Goal: Task Accomplishment & Management: Complete application form

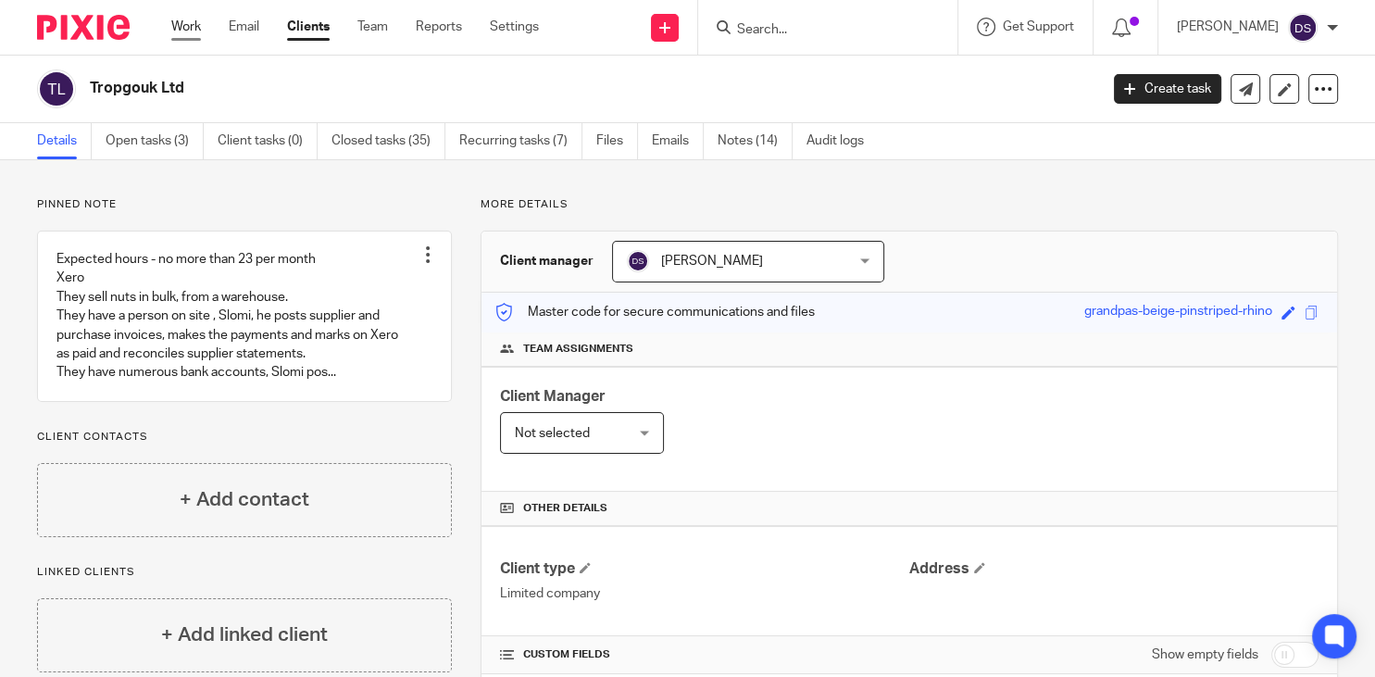
click at [188, 24] on link "Work" at bounding box center [186, 27] width 30 height 19
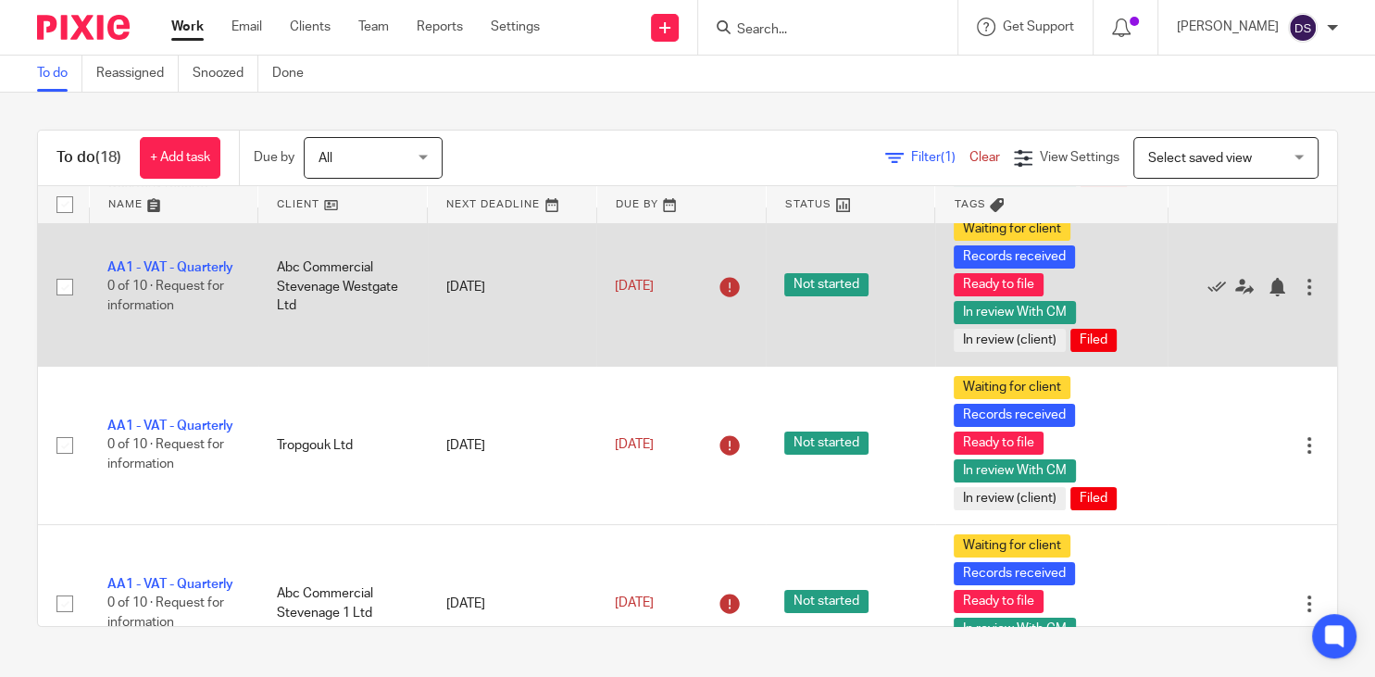
scroll to position [378, 0]
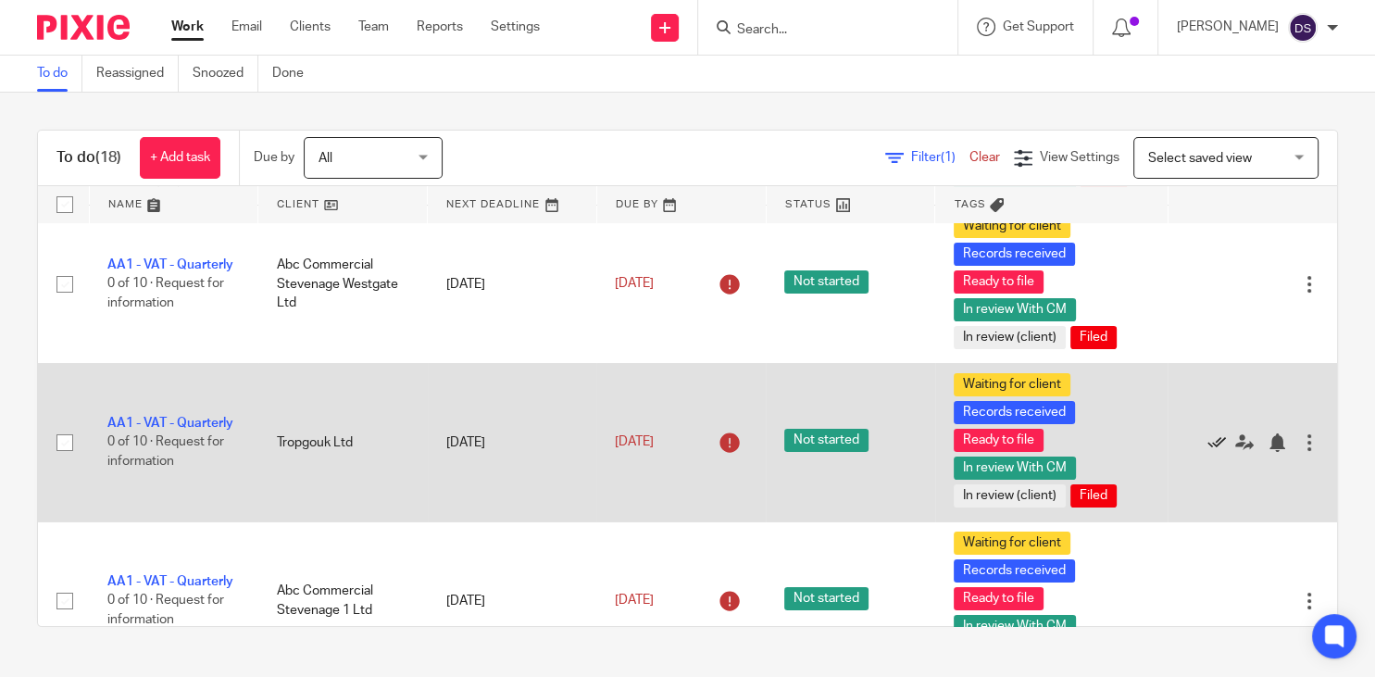
click at [1218, 433] on icon at bounding box center [1216, 442] width 19 height 19
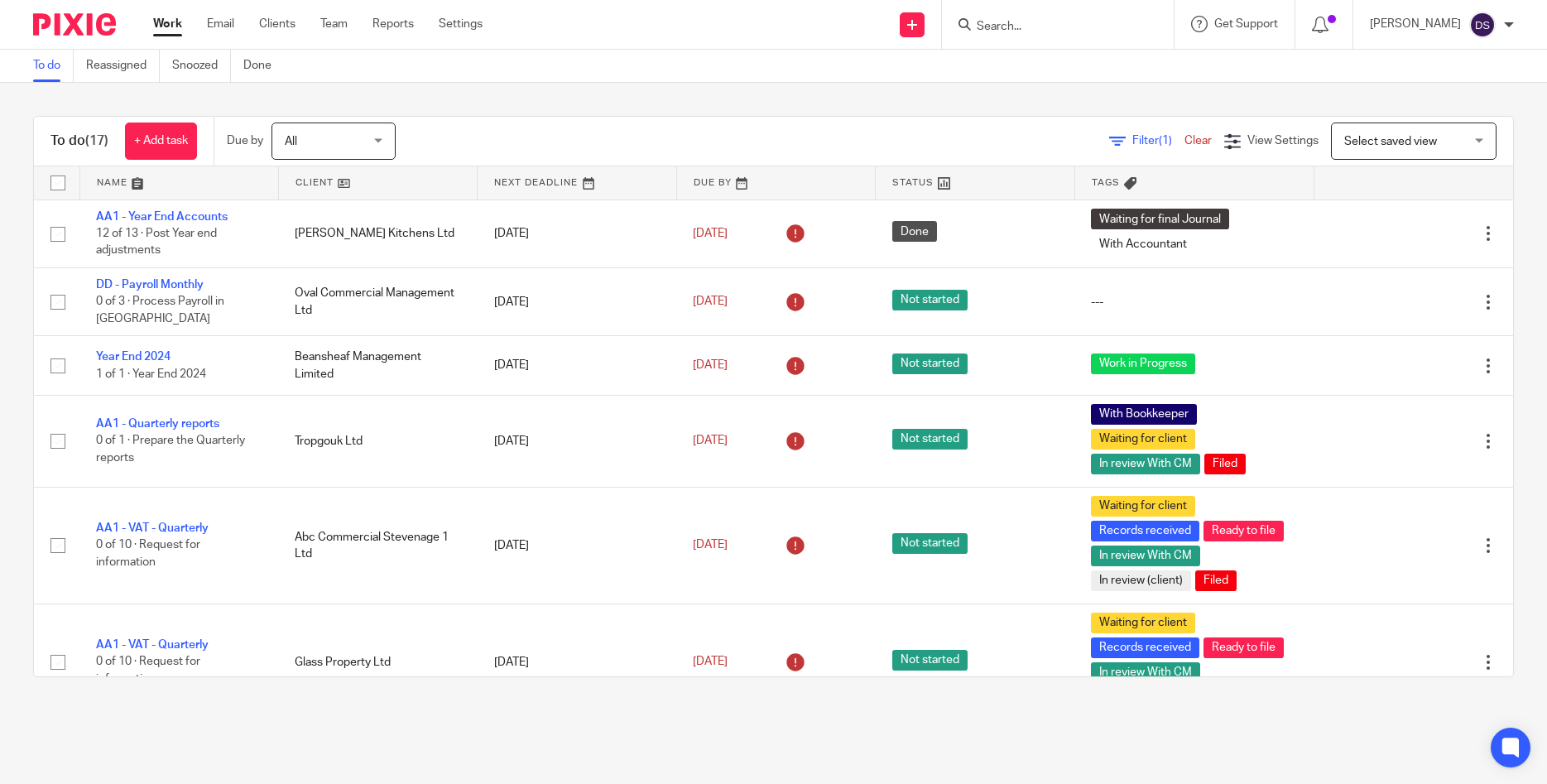
click at [1035, 28] on input "Search" at bounding box center [1050, 27] width 149 height 15
type input "premi"
click at [1051, 63] on link at bounding box center [1075, 64] width 206 height 25
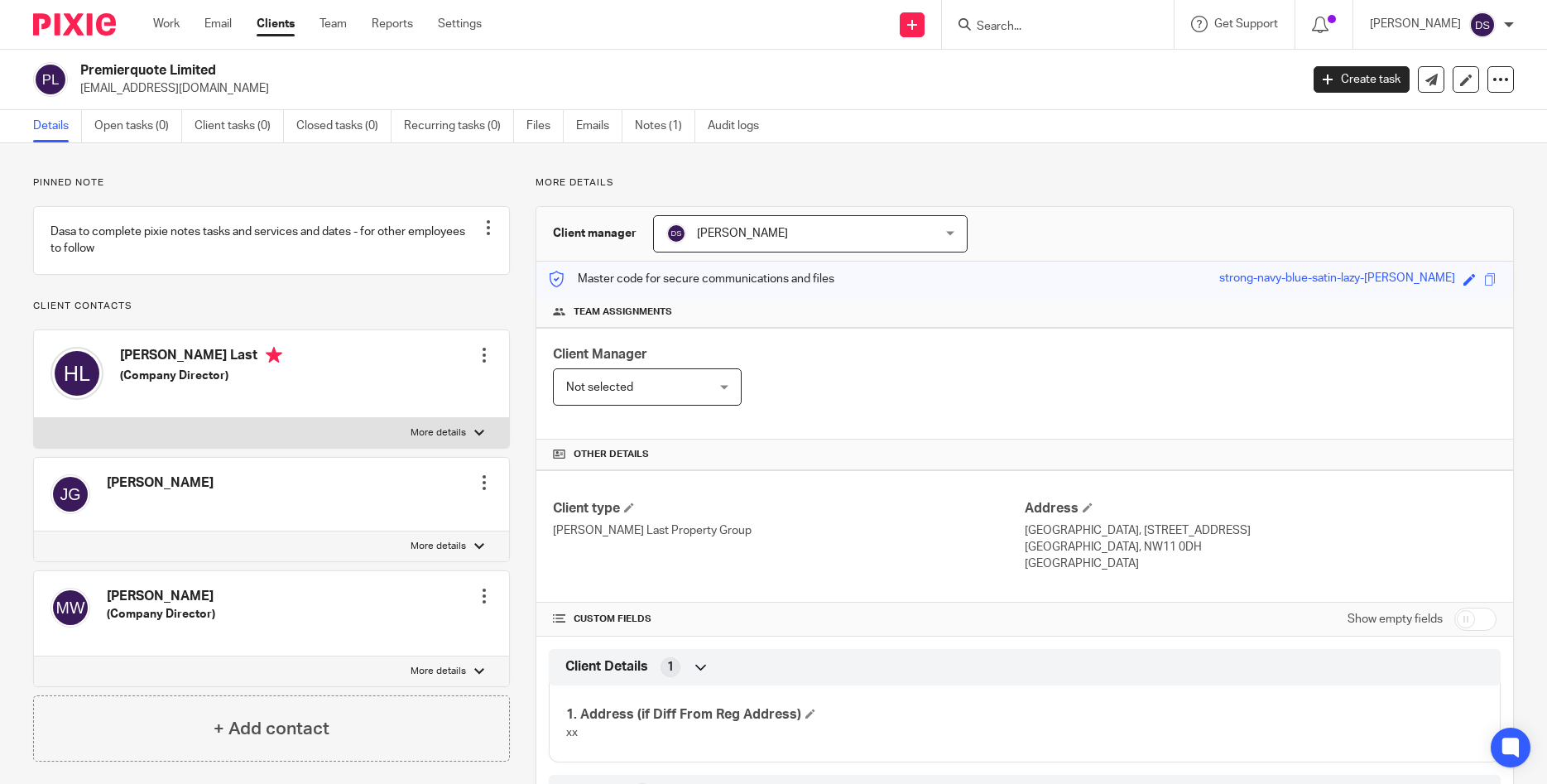
click at [441, 132] on link "Recurring tasks (0)" at bounding box center [459, 126] width 110 height 32
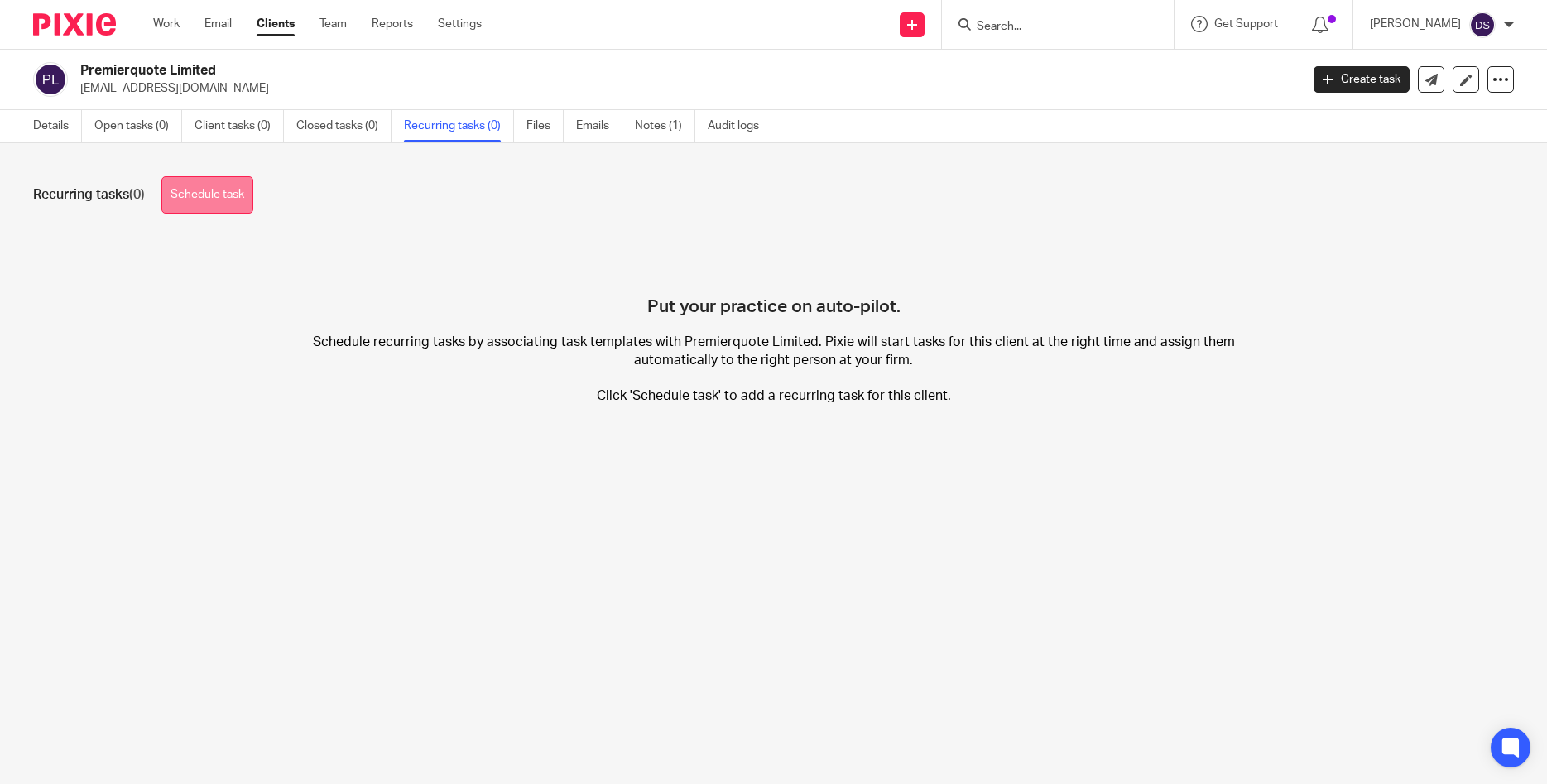
click at [195, 195] on link "Schedule task" at bounding box center [207, 195] width 92 height 38
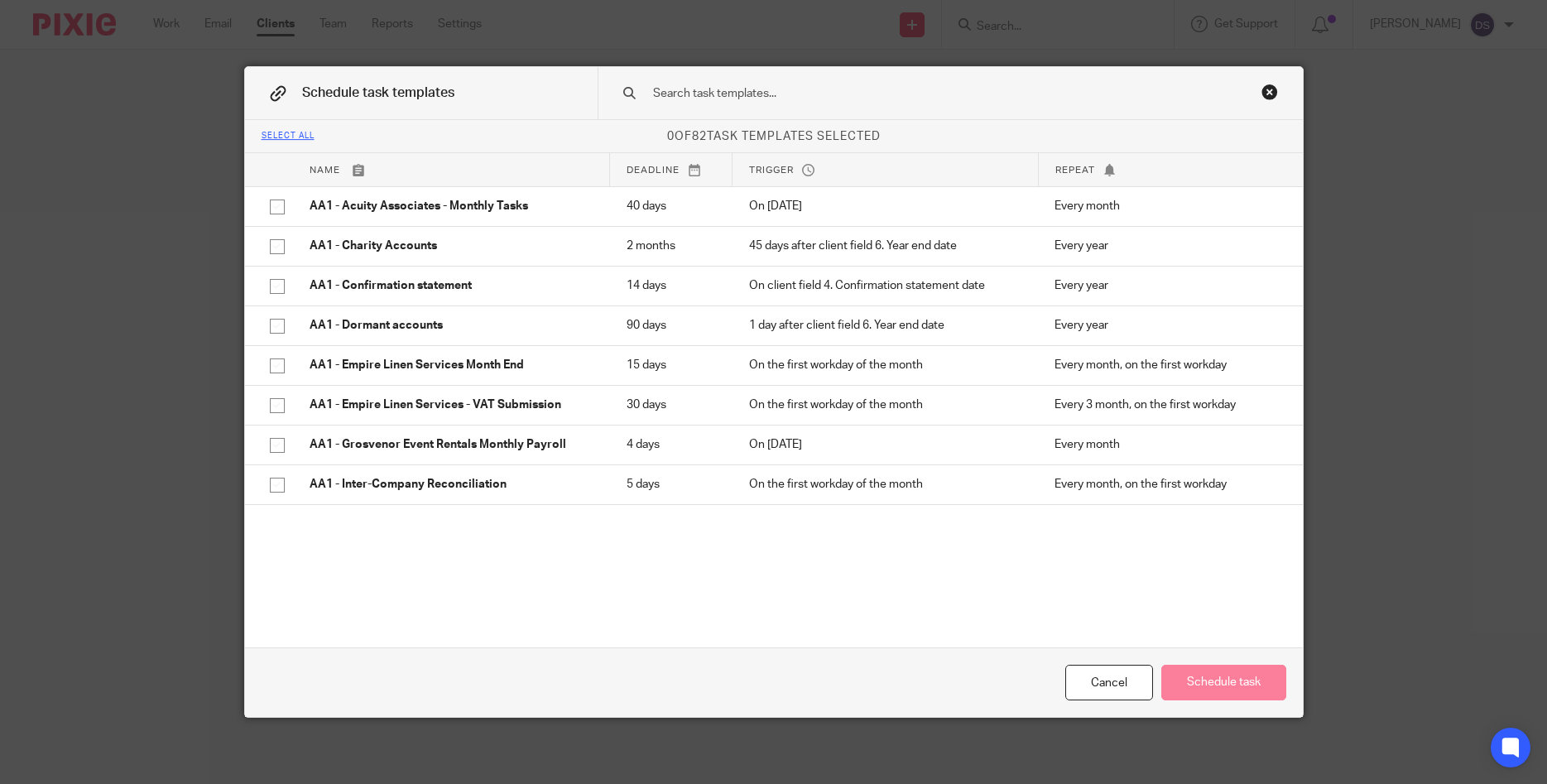
click at [666, 96] on input "text" at bounding box center [925, 93] width 545 height 18
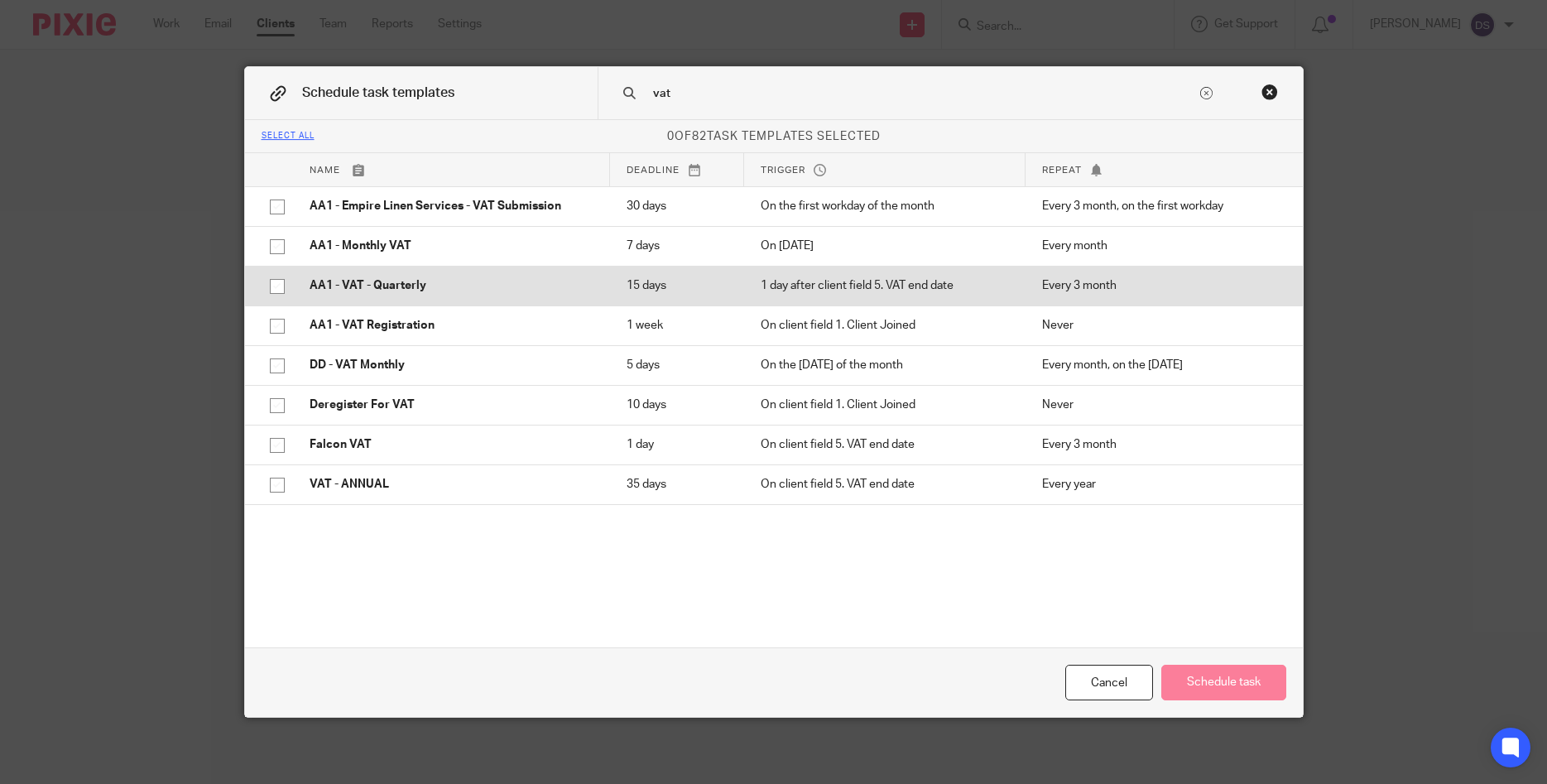
type input "vat"
click at [386, 292] on p "AA1 - VAT - Quarterly" at bounding box center [452, 285] width 284 height 17
checkbox input "true"
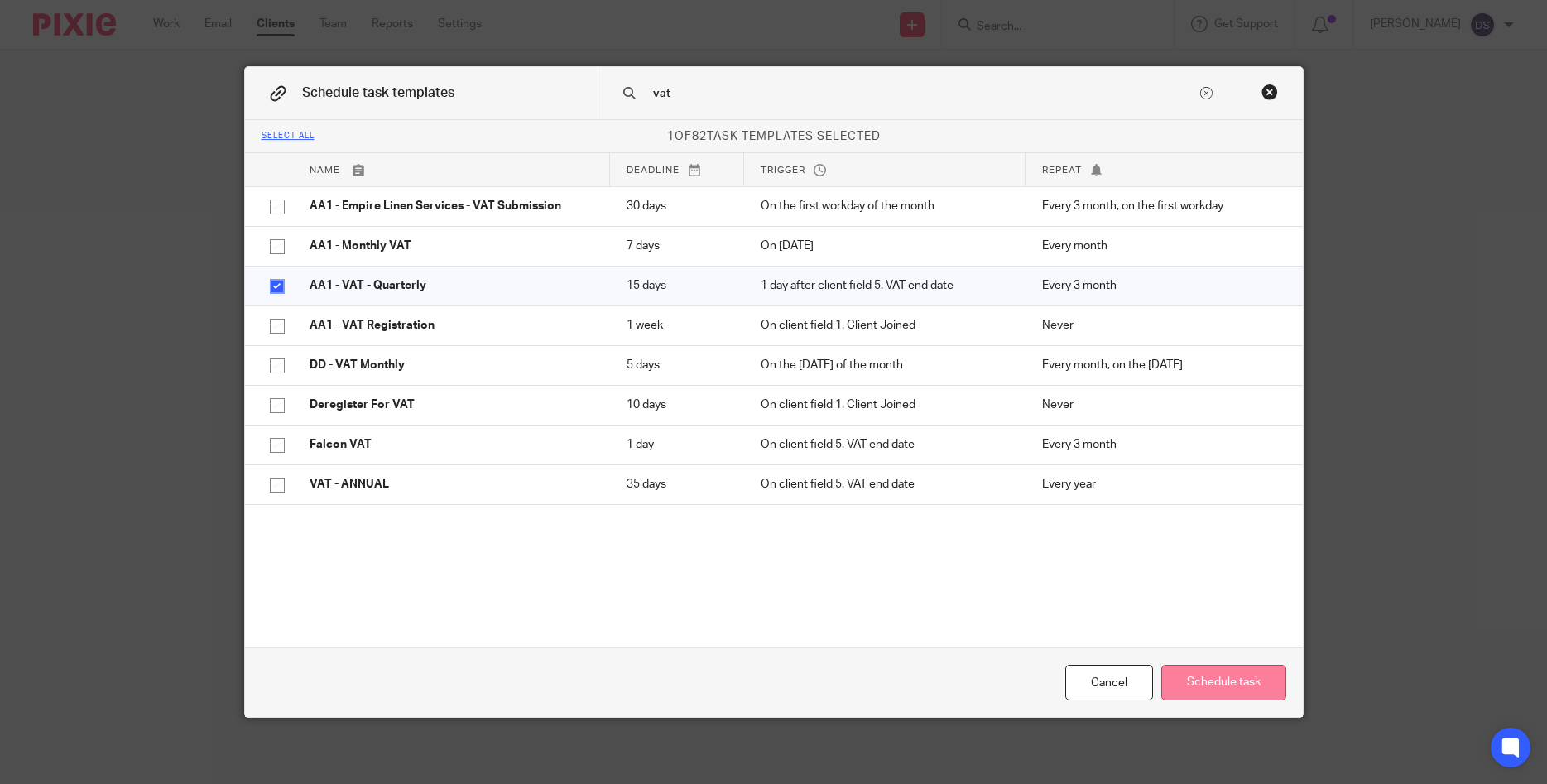
click at [1209, 684] on button "Schedule task" at bounding box center [1224, 682] width 125 height 36
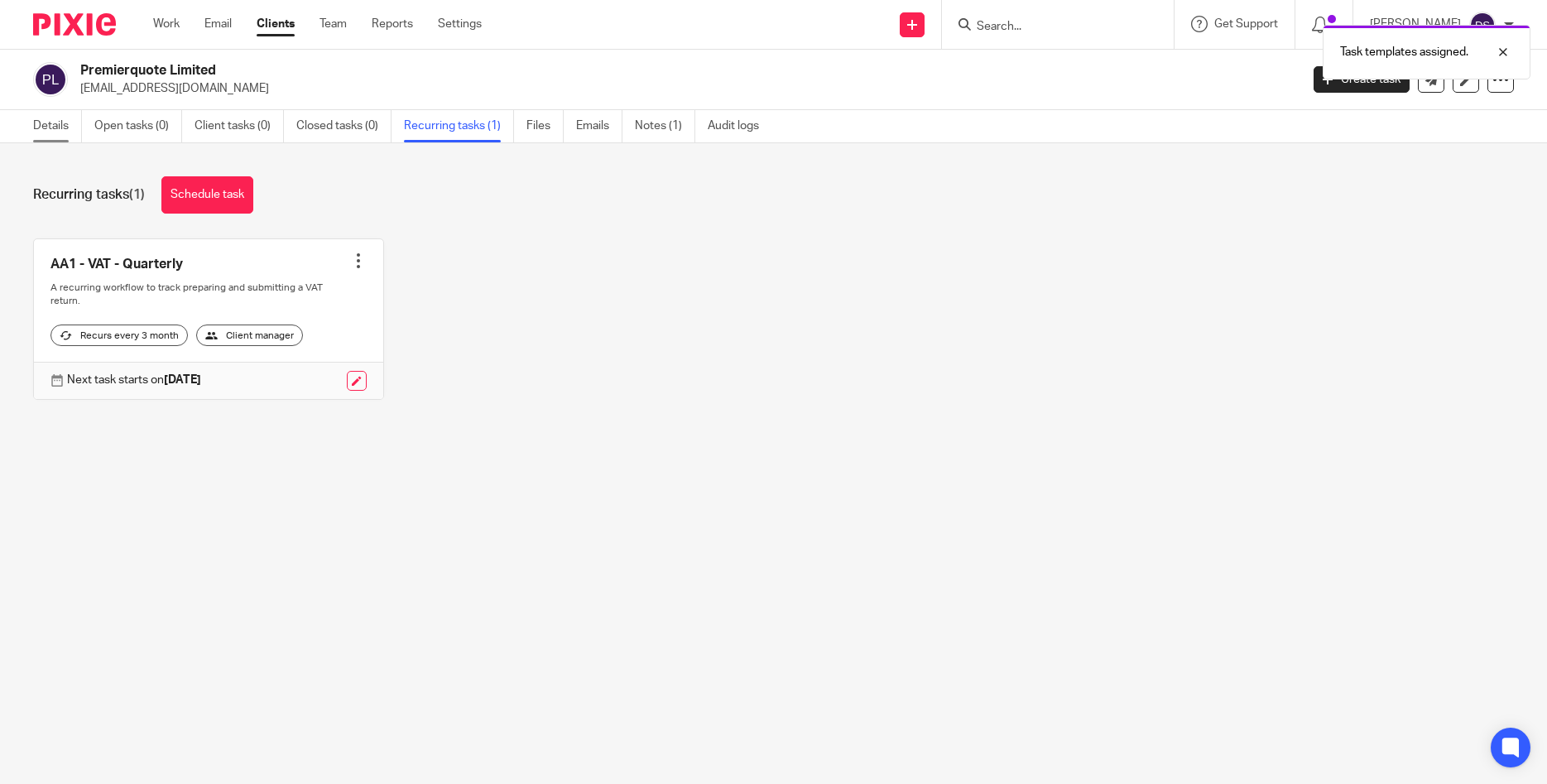
click at [51, 131] on link "Details" at bounding box center [57, 126] width 49 height 32
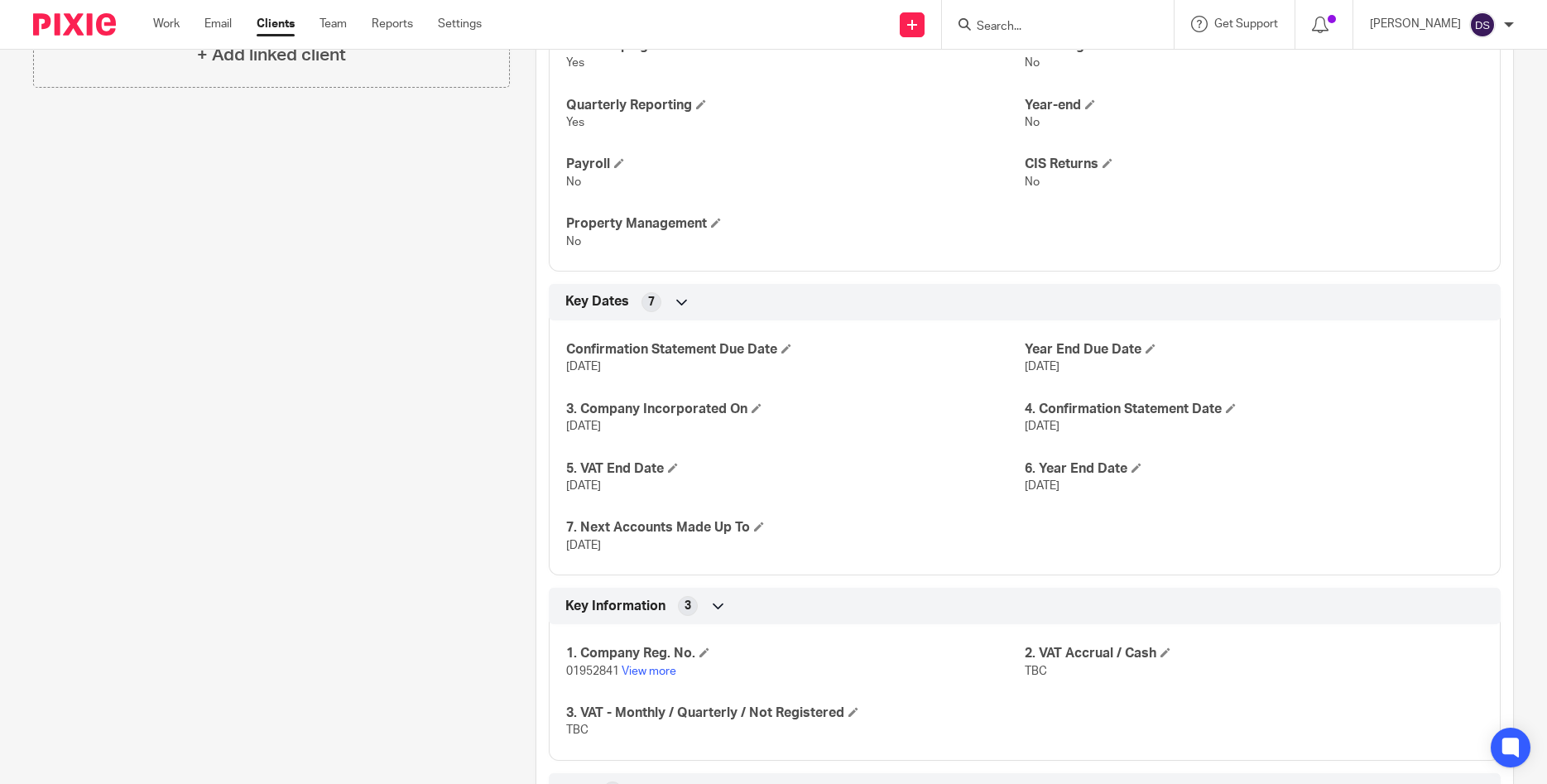
scroll to position [960, 0]
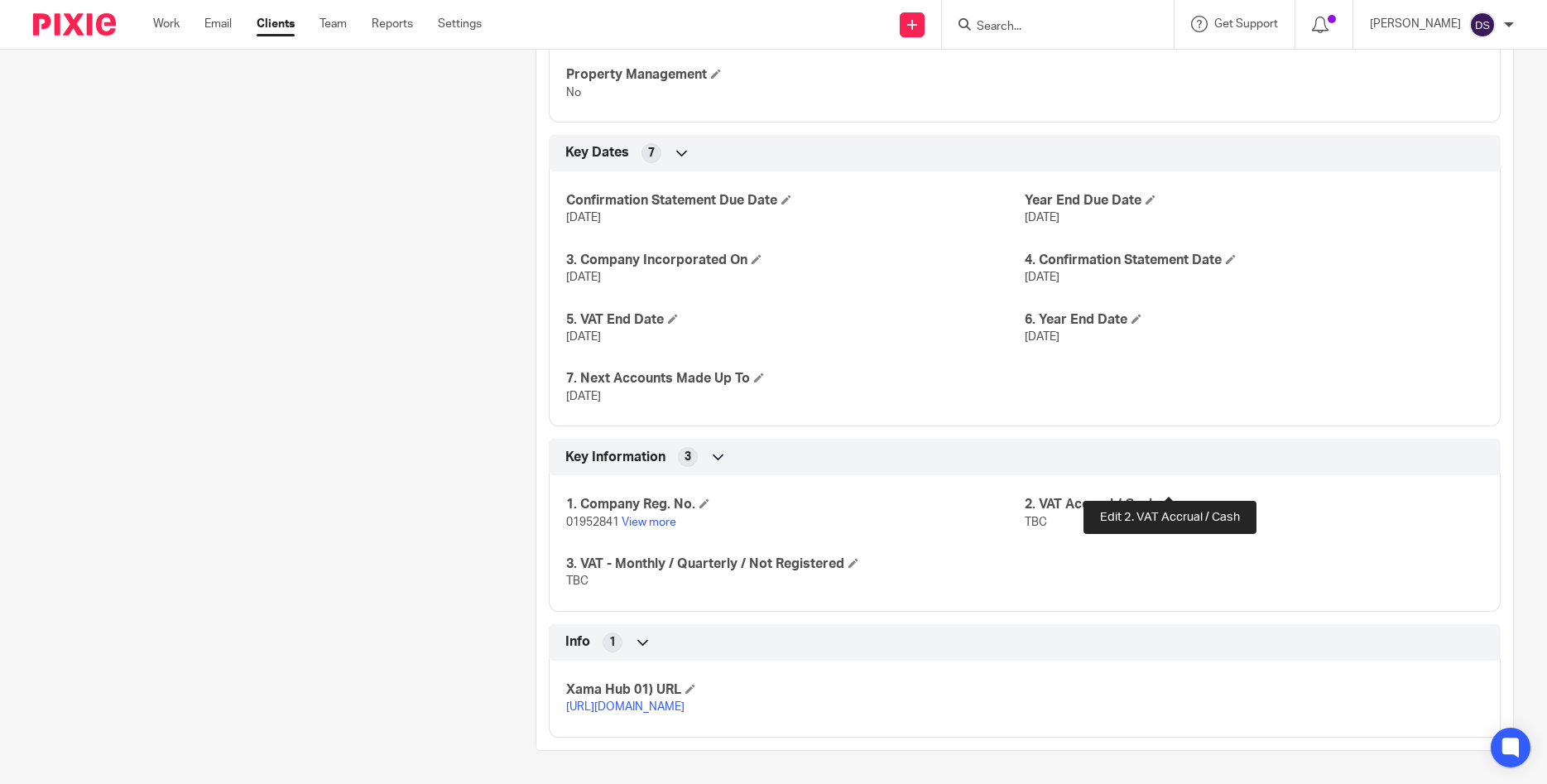
click at [1165, 498] on span at bounding box center [1165, 502] width 10 height 10
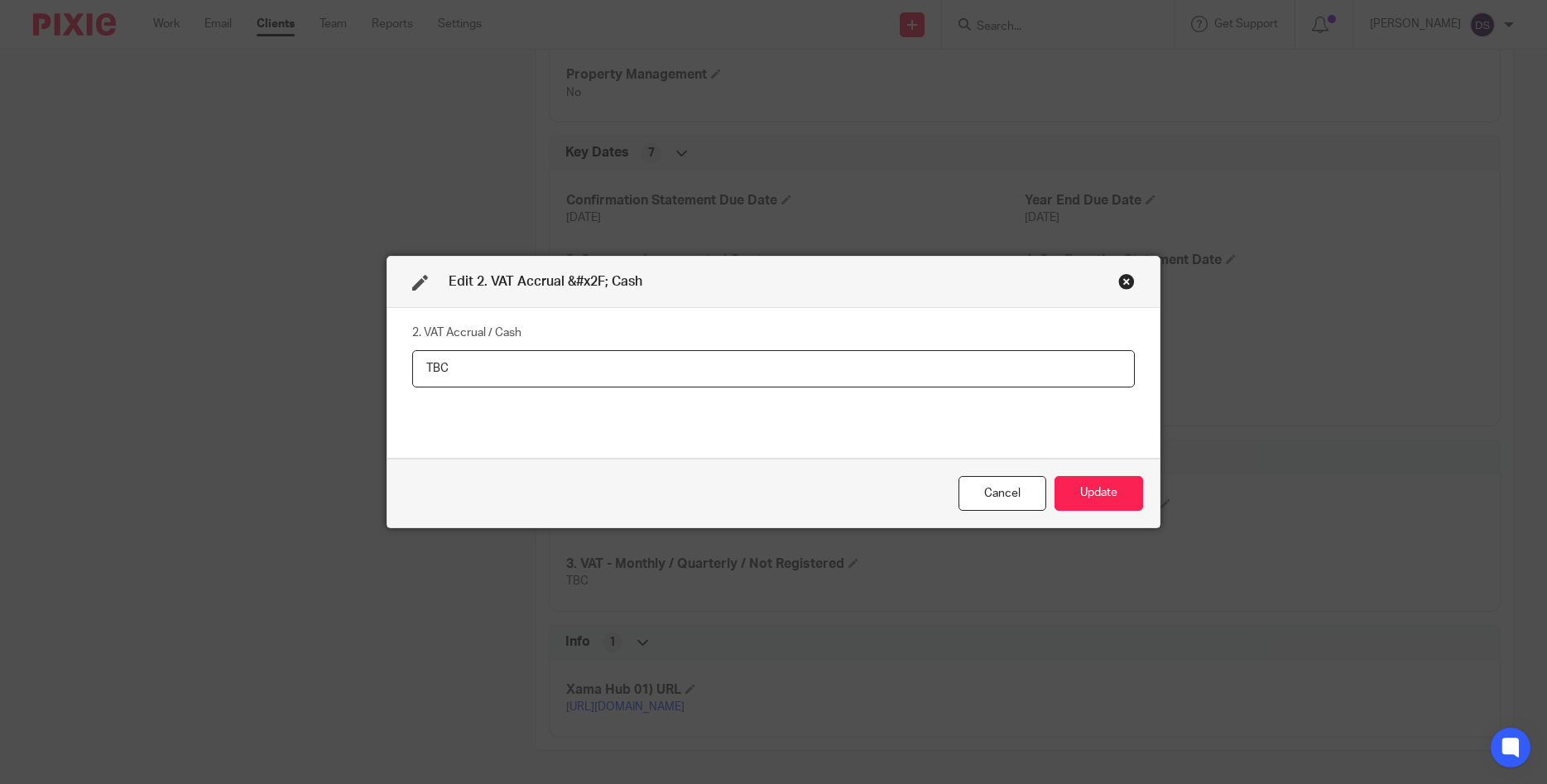
drag, startPoint x: 528, startPoint y: 363, endPoint x: 179, endPoint y: 360, distance: 349.0
click at [412, 362] on input "TBC" at bounding box center [774, 369] width 723 height 38
type input "Accrual"
click at [1084, 495] on button "Update" at bounding box center [1098, 493] width 89 height 36
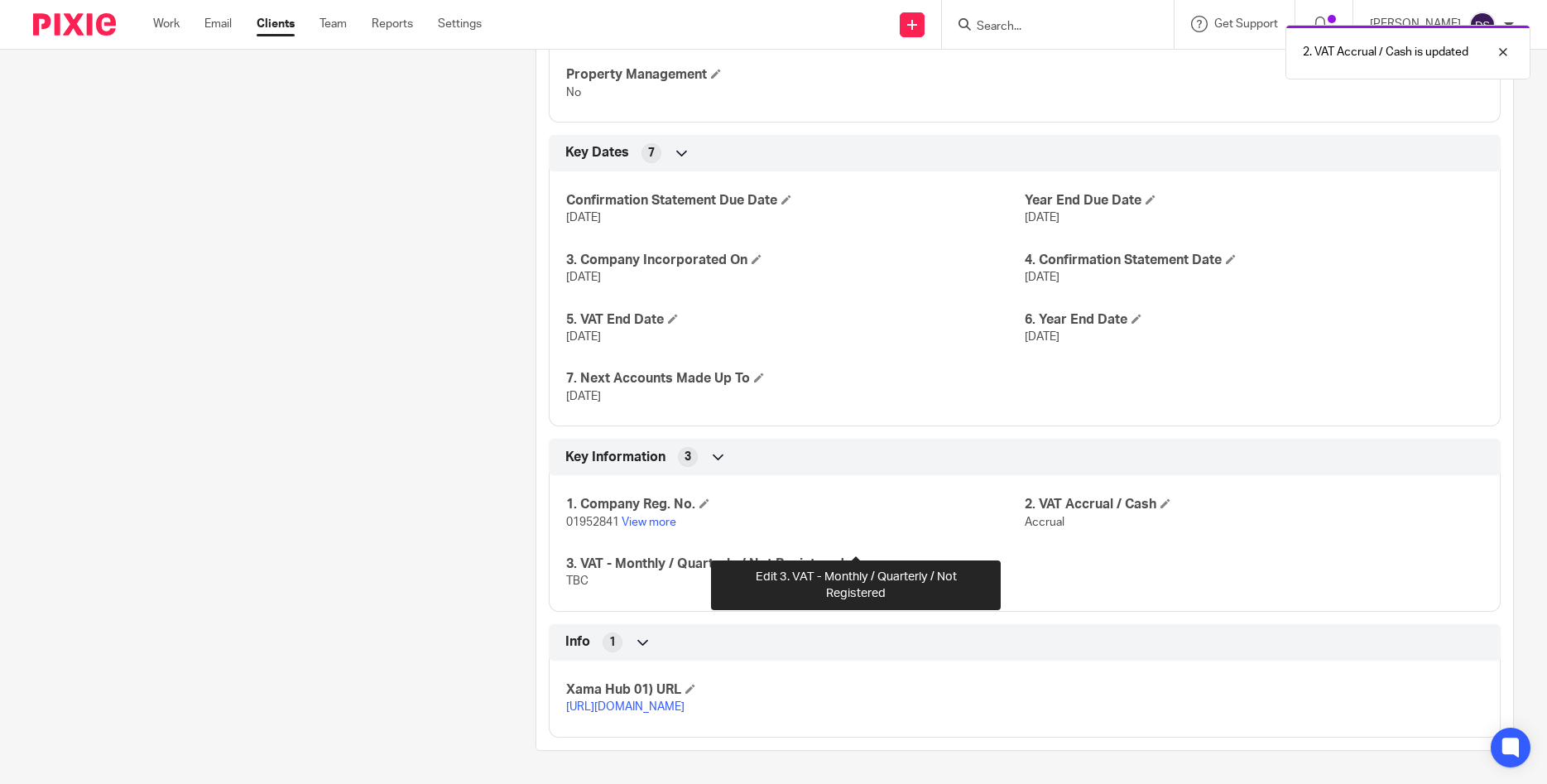
click at [858, 558] on span at bounding box center [853, 562] width 10 height 10
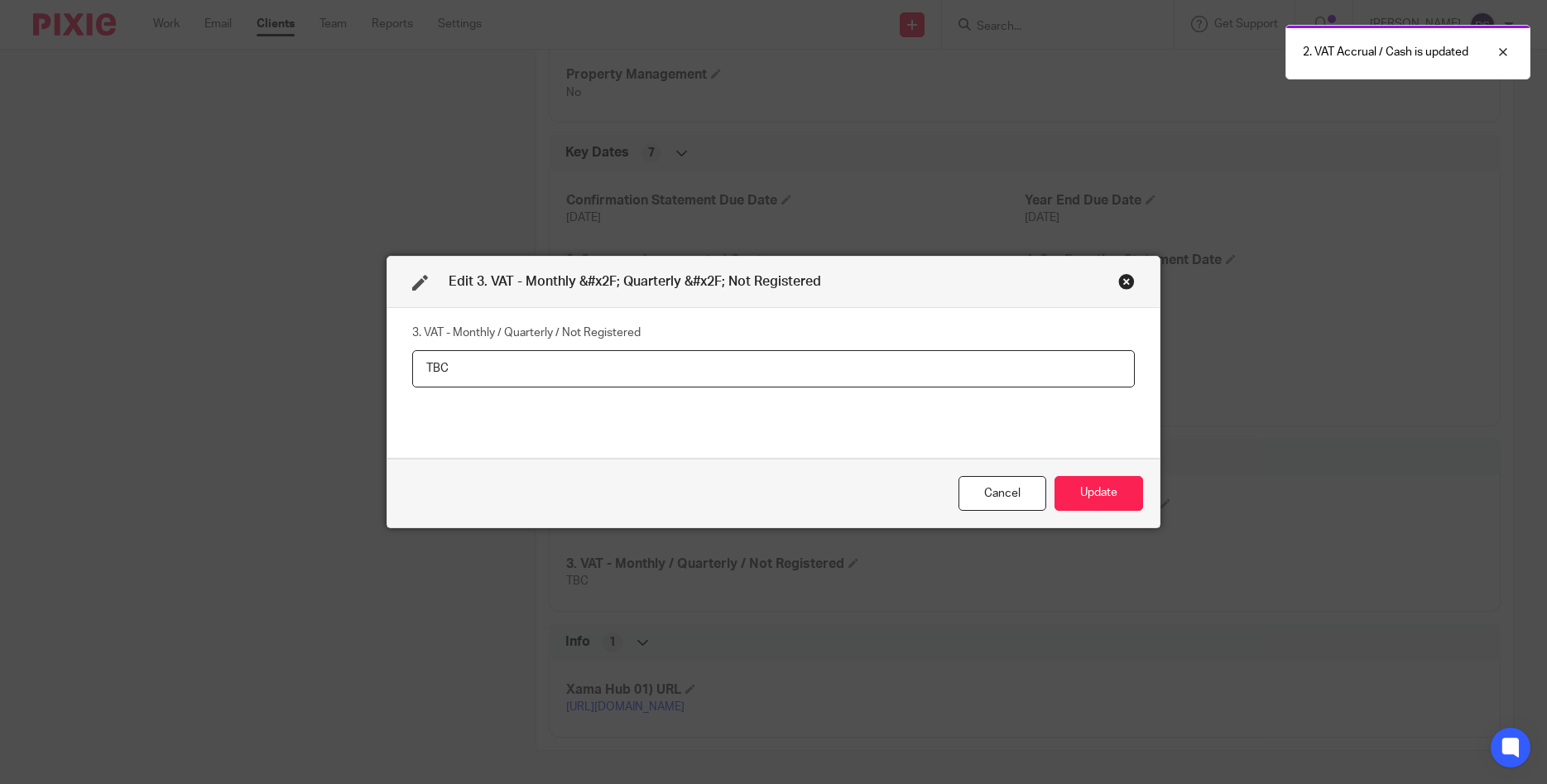
drag, startPoint x: 352, startPoint y: 367, endPoint x: 319, endPoint y: 363, distance: 33.2
click at [412, 364] on input "TBC" at bounding box center [774, 369] width 723 height 38
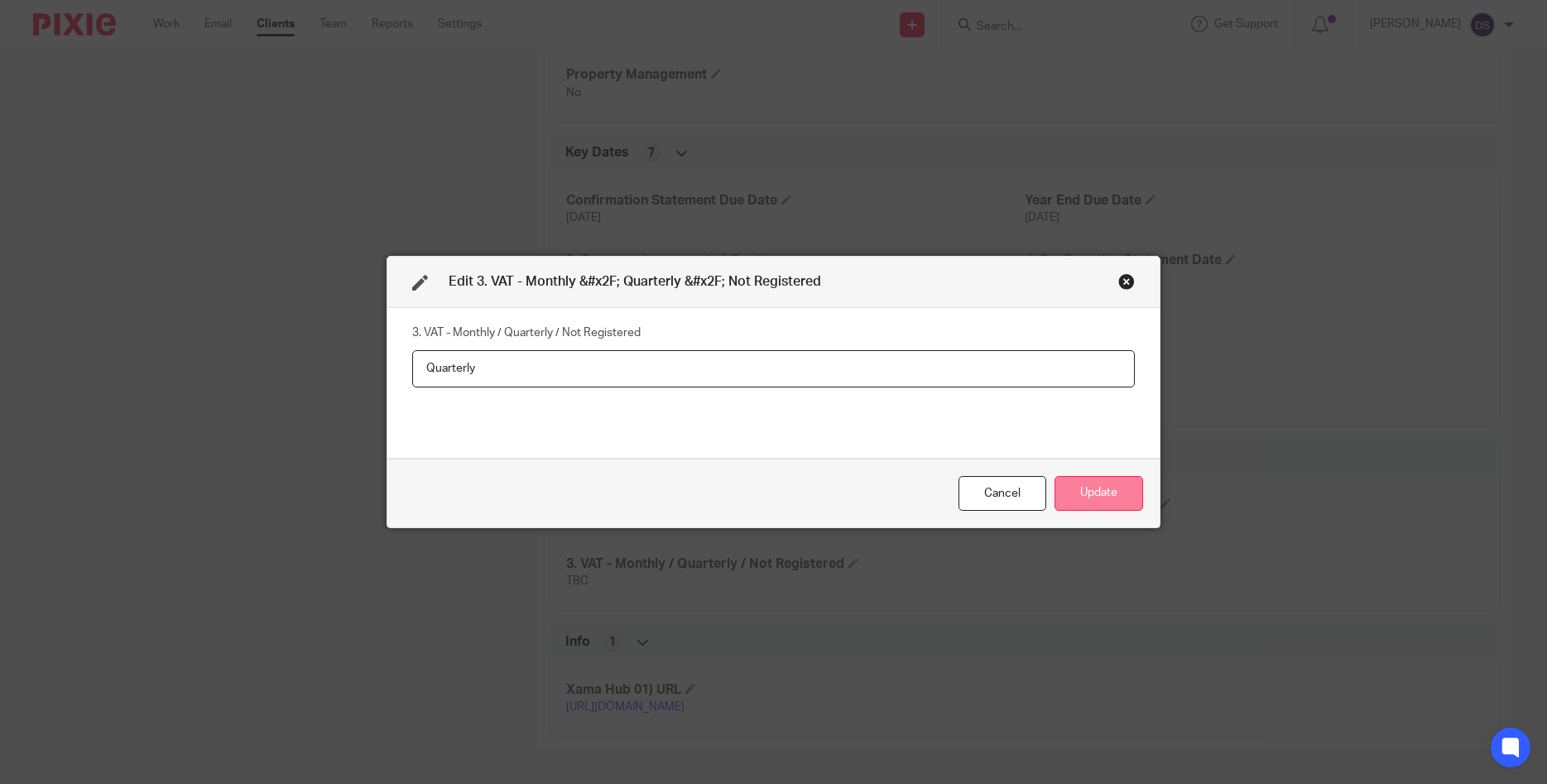
type input "Quarterly"
click at [1073, 485] on button "Update" at bounding box center [1098, 493] width 89 height 36
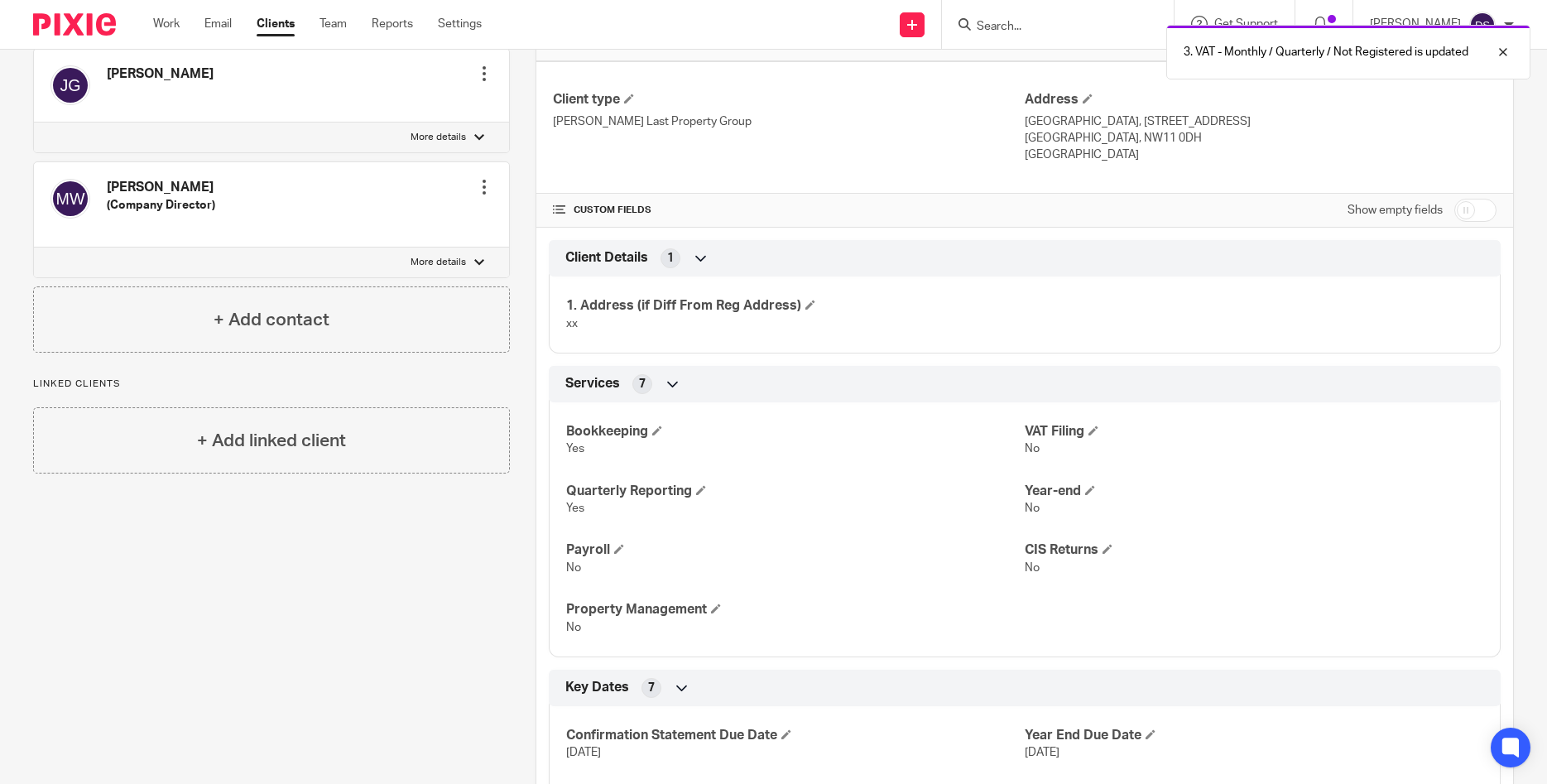
scroll to position [404, 0]
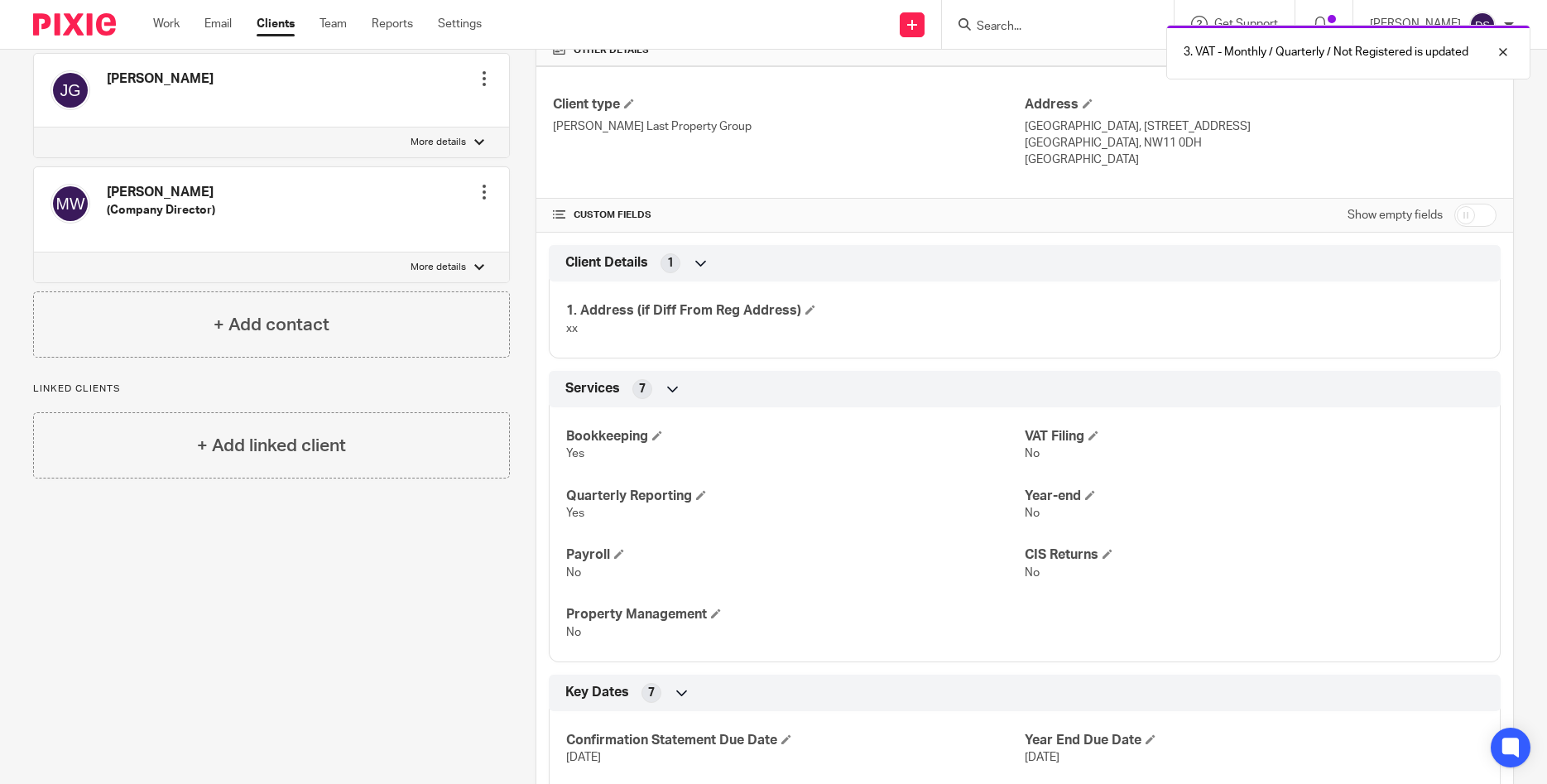
click at [1482, 214] on input "checkbox" at bounding box center [1475, 215] width 42 height 23
checkbox input "true"
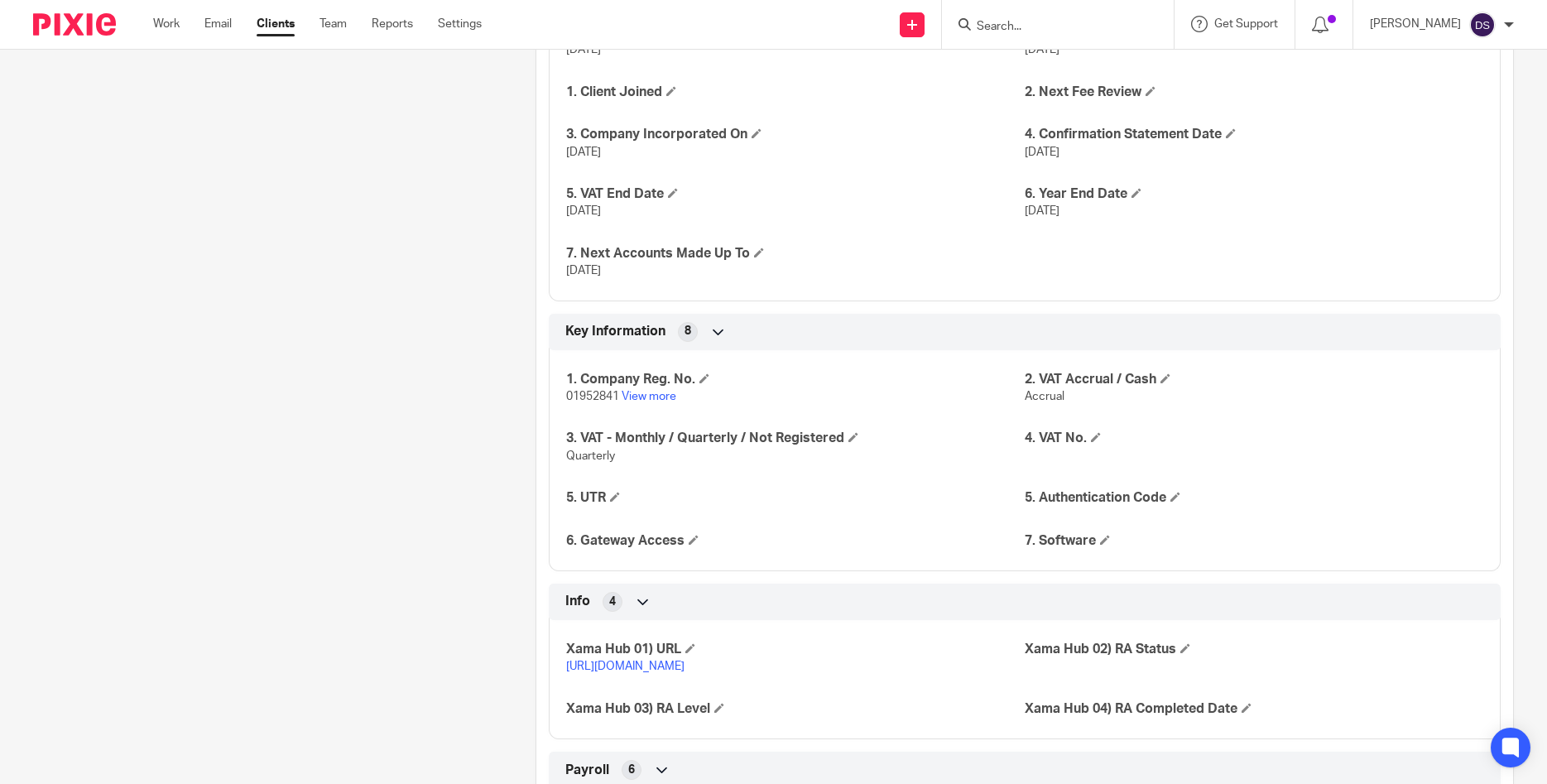
scroll to position [1198, 0]
click at [1093, 435] on h4 "4. VAT No." at bounding box center [1254, 436] width 459 height 17
click at [1099, 435] on span at bounding box center [1095, 434] width 10 height 10
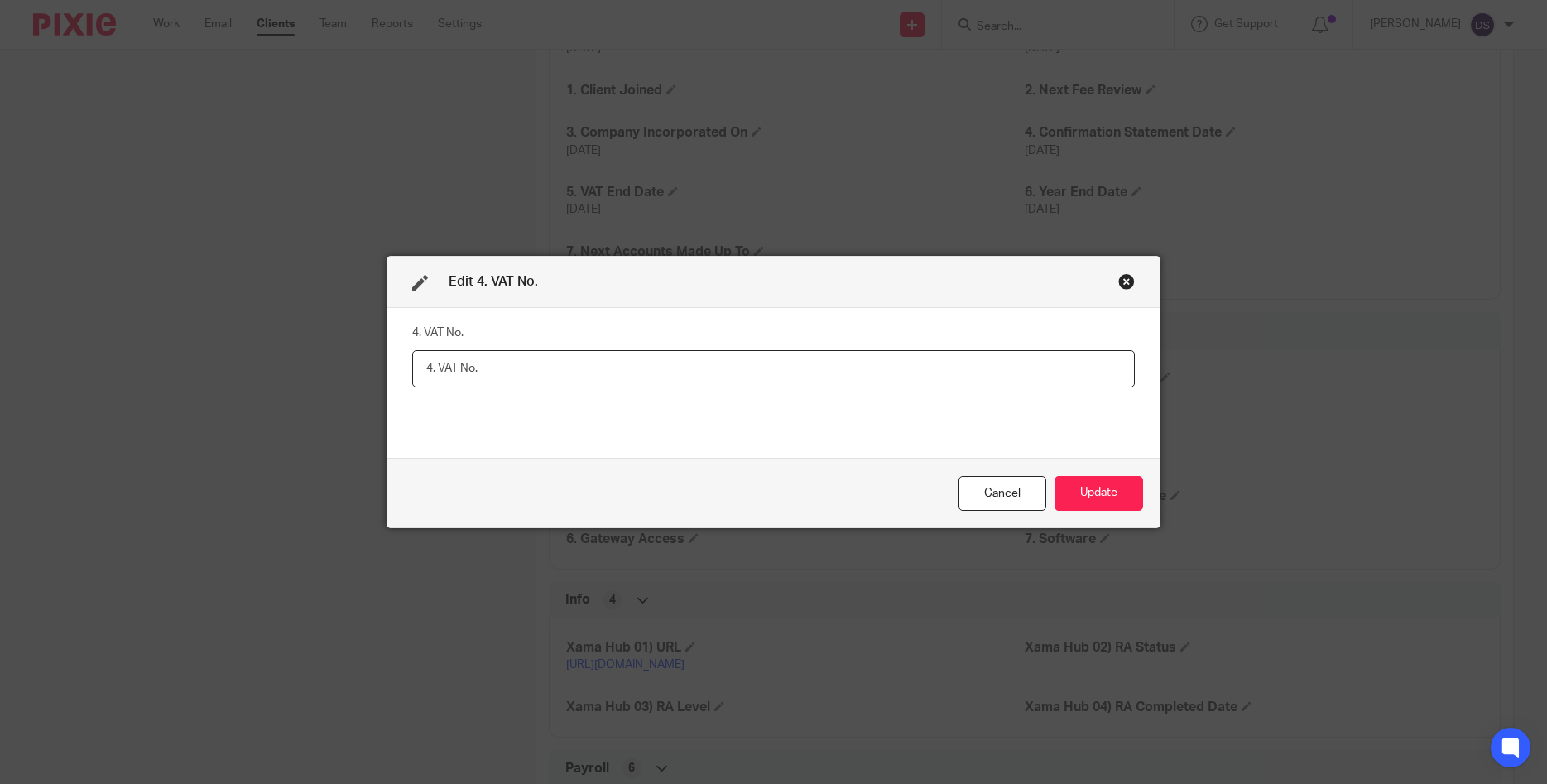
click at [626, 375] on input "text" at bounding box center [774, 369] width 723 height 38
paste input "707 0840 52"
type input "707 0840 52"
click at [1107, 495] on button "Update" at bounding box center [1098, 493] width 89 height 36
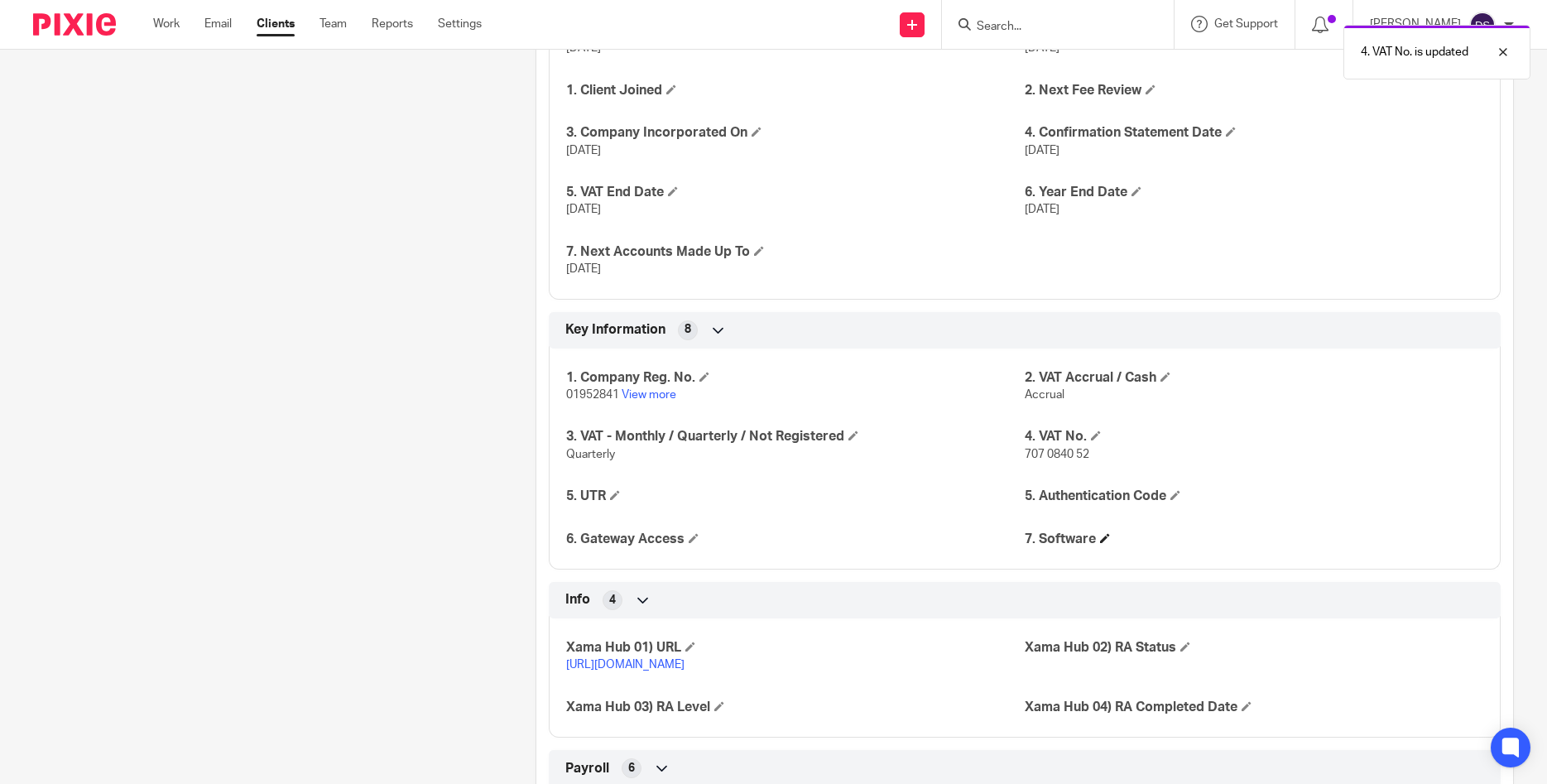
click at [1103, 541] on h4 "7. Software" at bounding box center [1254, 538] width 459 height 17
click at [1104, 541] on h4 "7. Software" at bounding box center [1254, 538] width 459 height 17
click at [1103, 541] on h4 "7. Software" at bounding box center [1254, 538] width 459 height 17
click at [1107, 536] on span at bounding box center [1104, 537] width 10 height 10
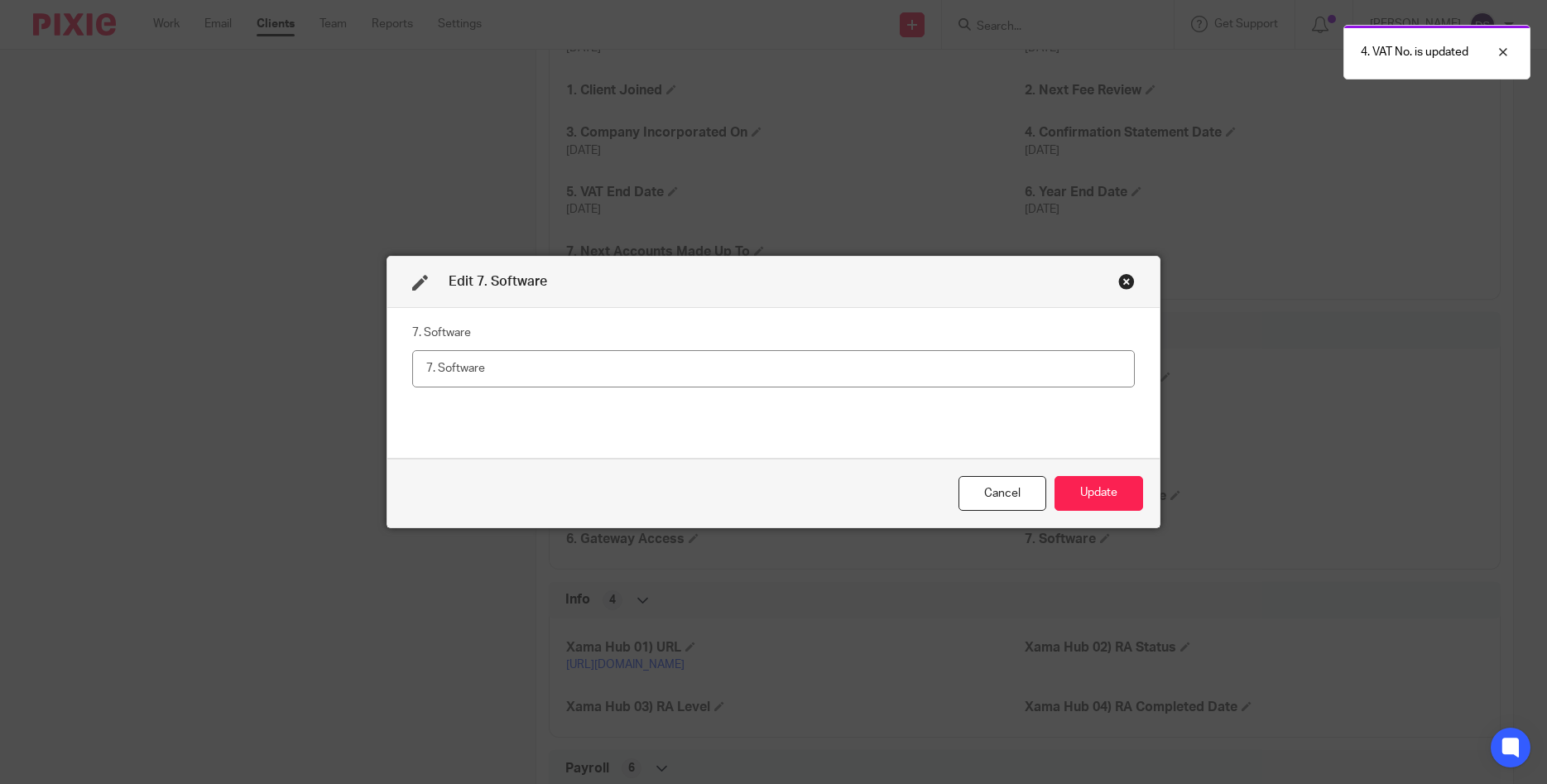
click at [681, 374] on input "text" at bounding box center [774, 369] width 723 height 38
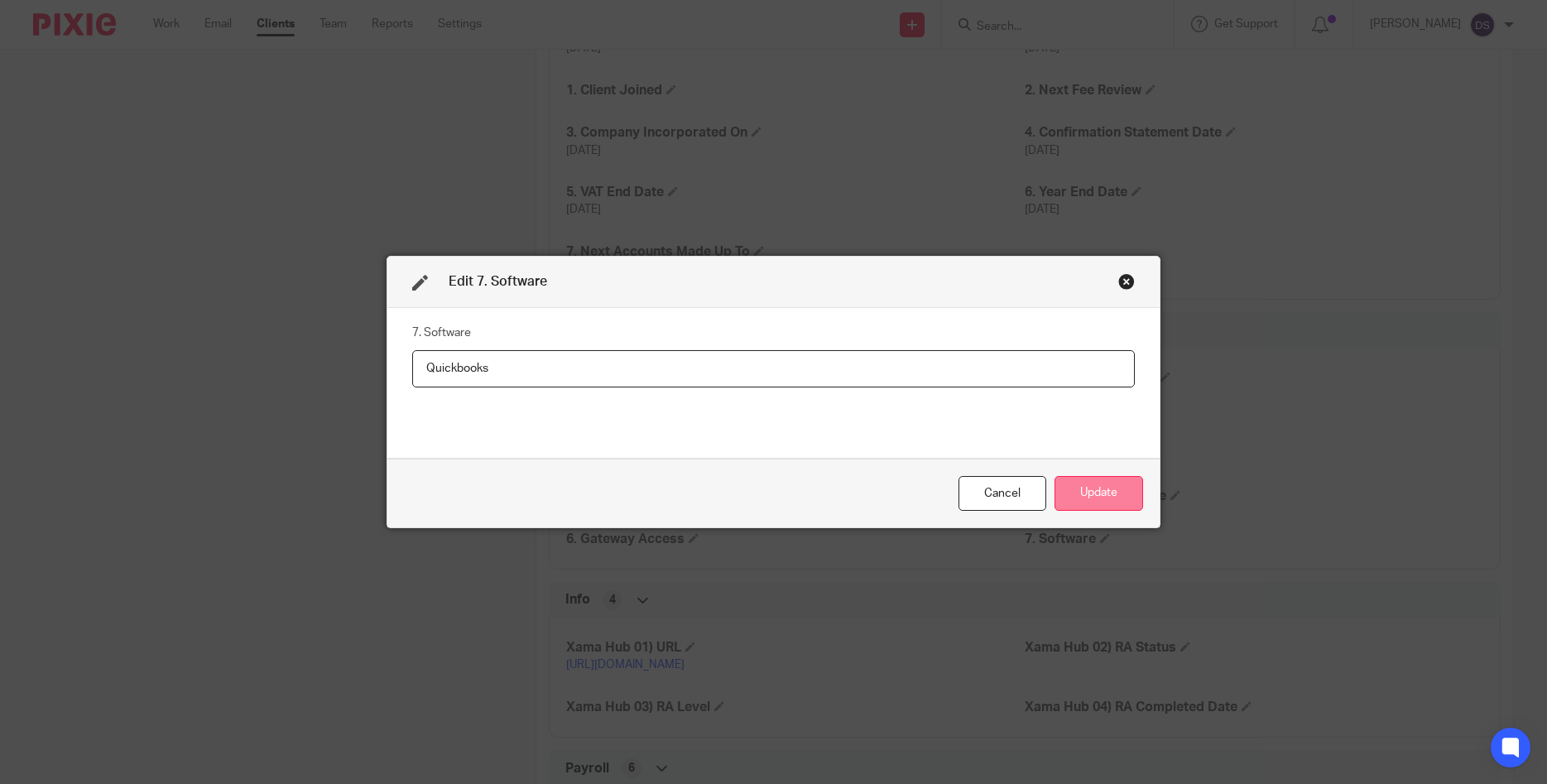
type input "Quickbooks"
click at [1107, 493] on button "Update" at bounding box center [1098, 493] width 89 height 36
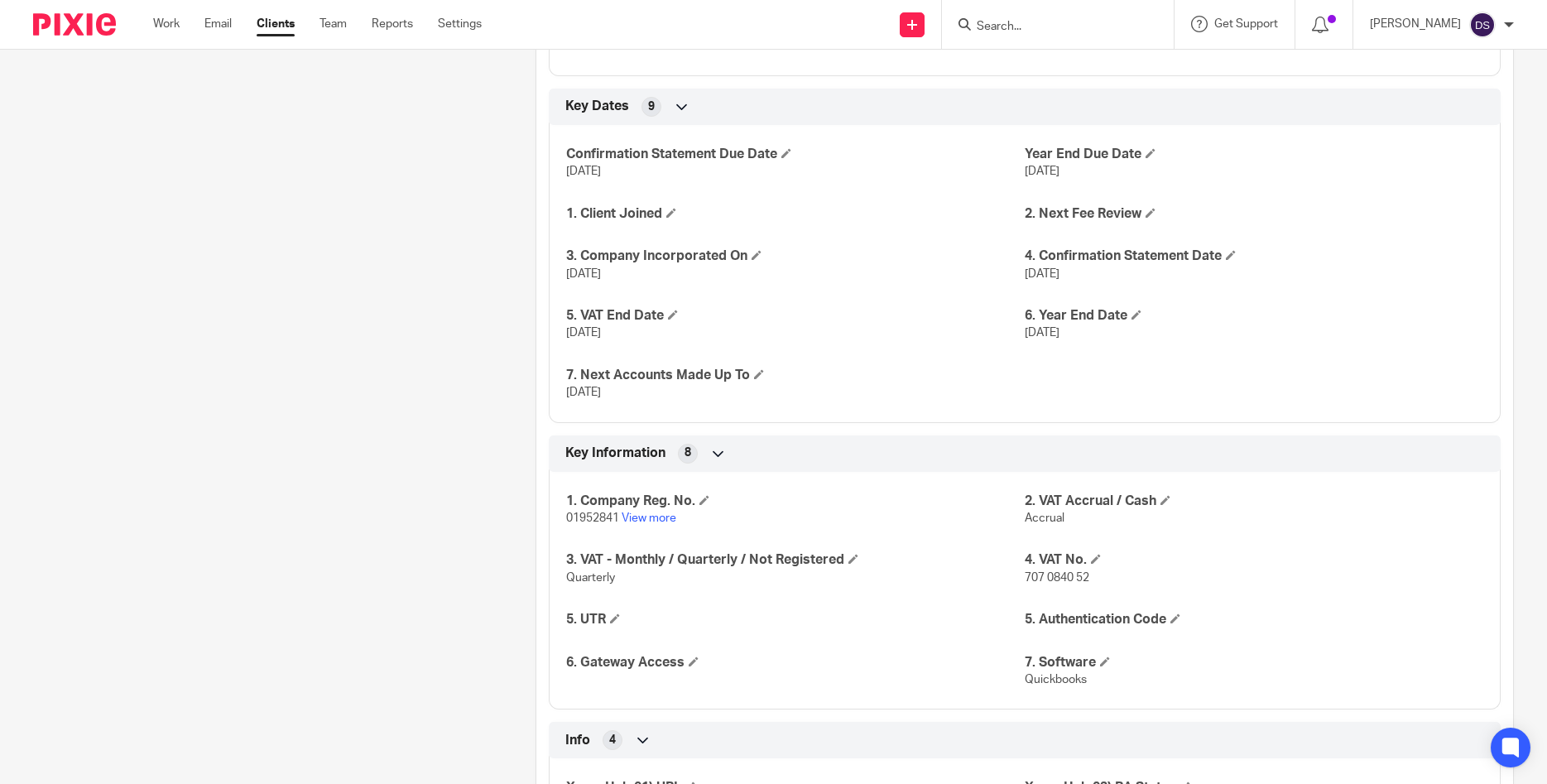
scroll to position [1046, 0]
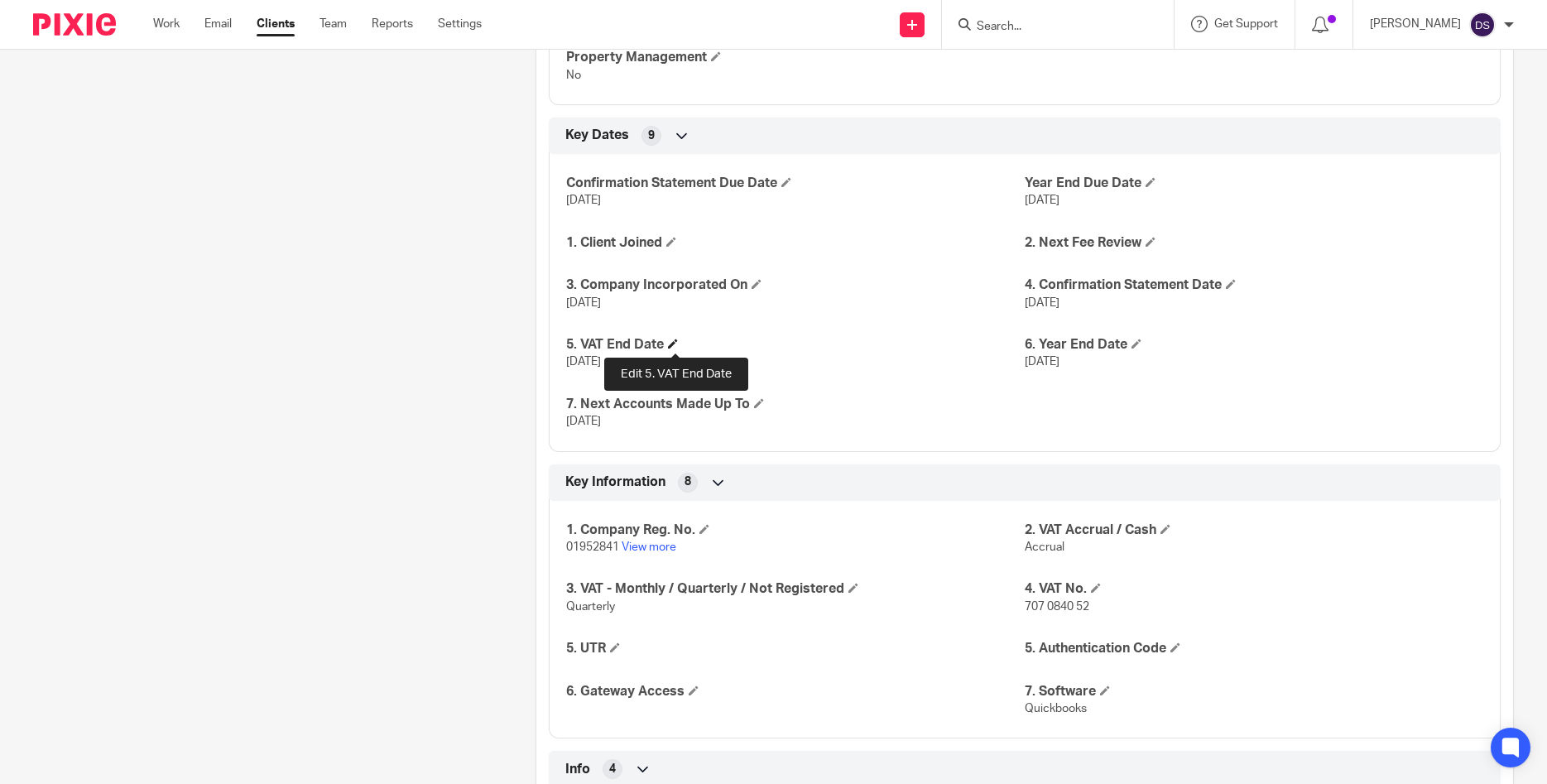
click at [676, 340] on span at bounding box center [672, 343] width 10 height 10
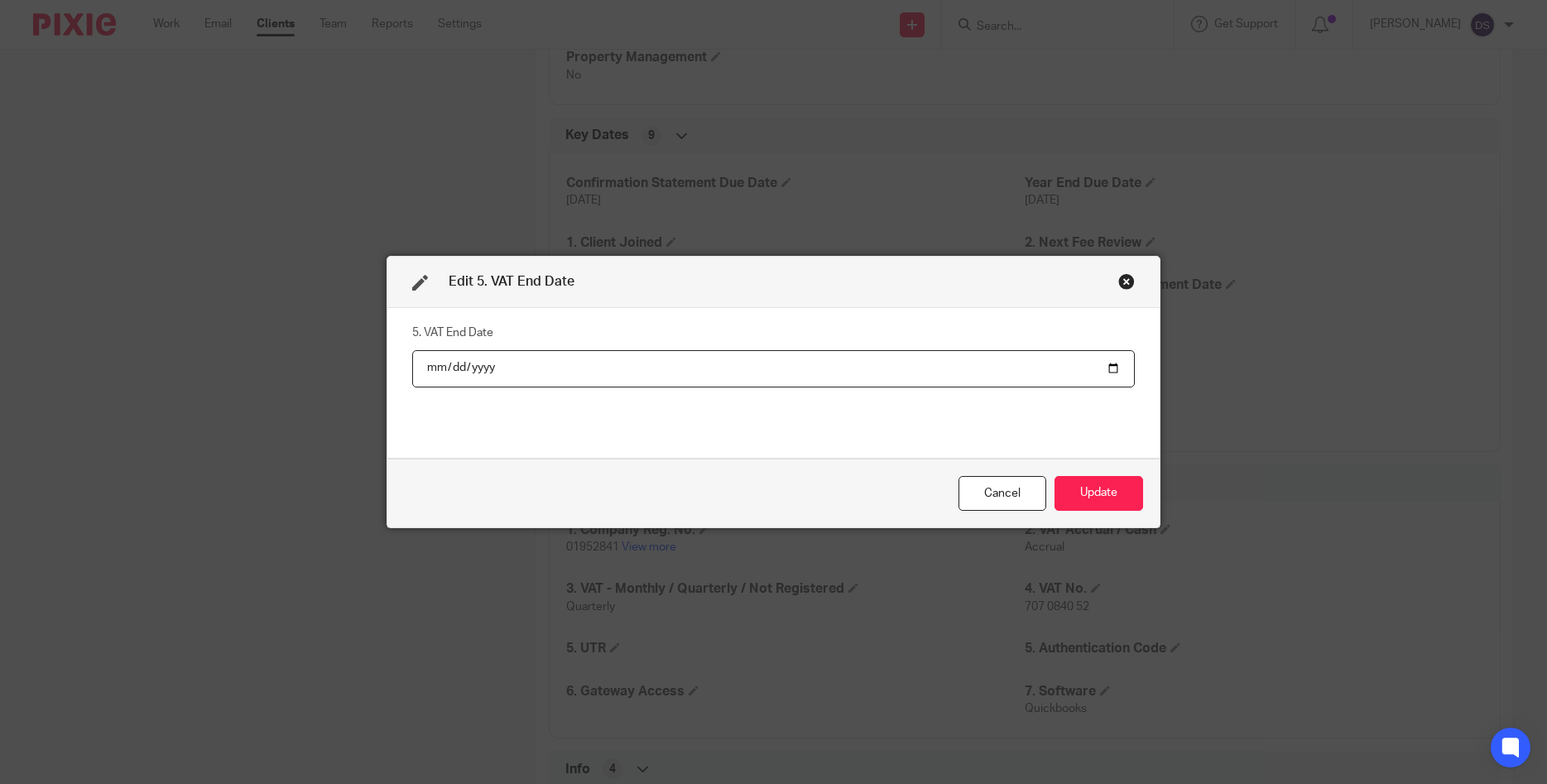
click at [448, 371] on input "2025-03-01" at bounding box center [774, 369] width 723 height 38
click at [453, 371] on input "2025-03-01" at bounding box center [774, 369] width 723 height 38
click at [434, 373] on input "2025-05-01" at bounding box center [774, 369] width 723 height 38
type input "2025-05-31"
click at [1090, 496] on button "Update" at bounding box center [1098, 493] width 89 height 36
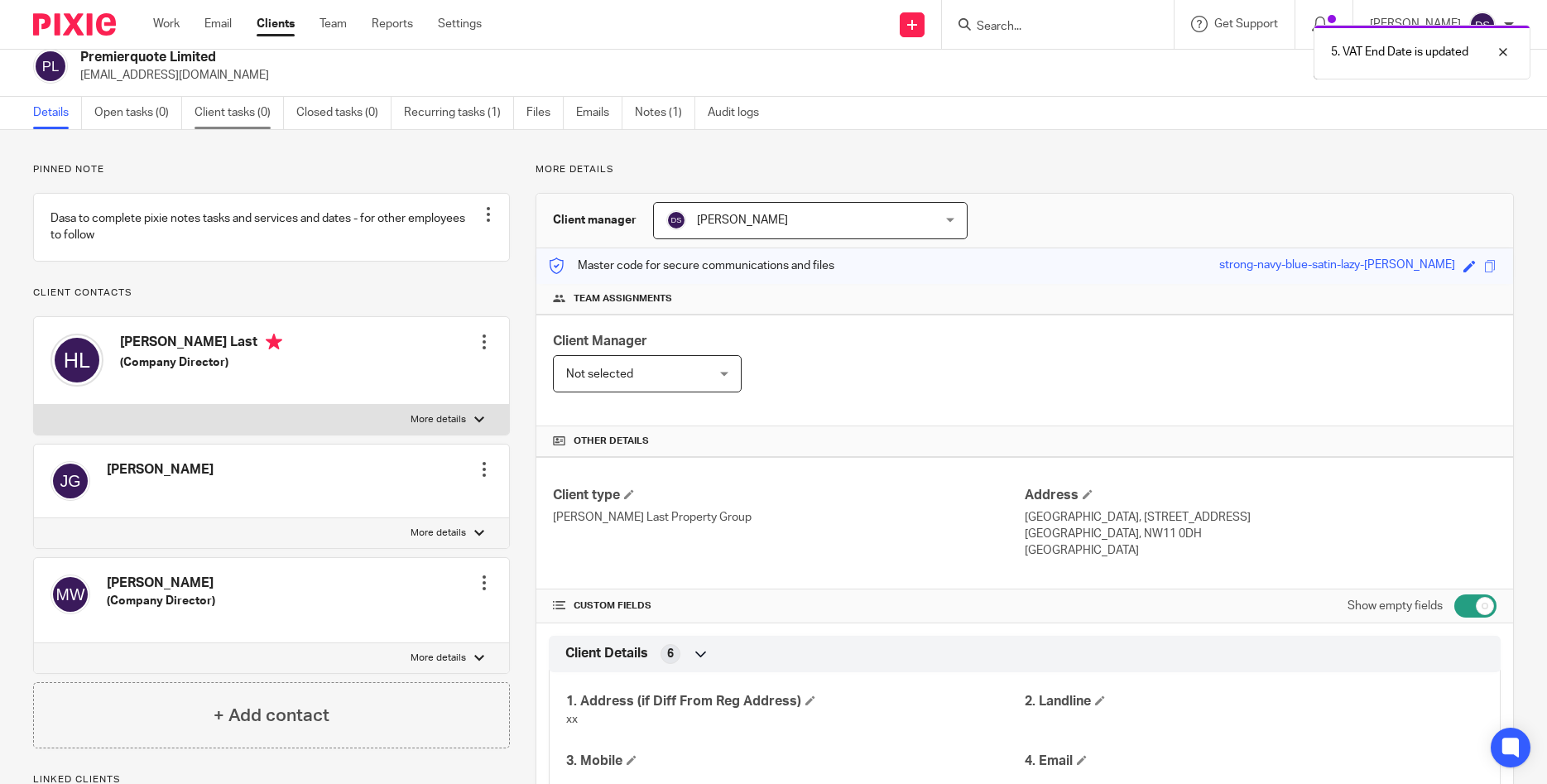
scroll to position [0, 0]
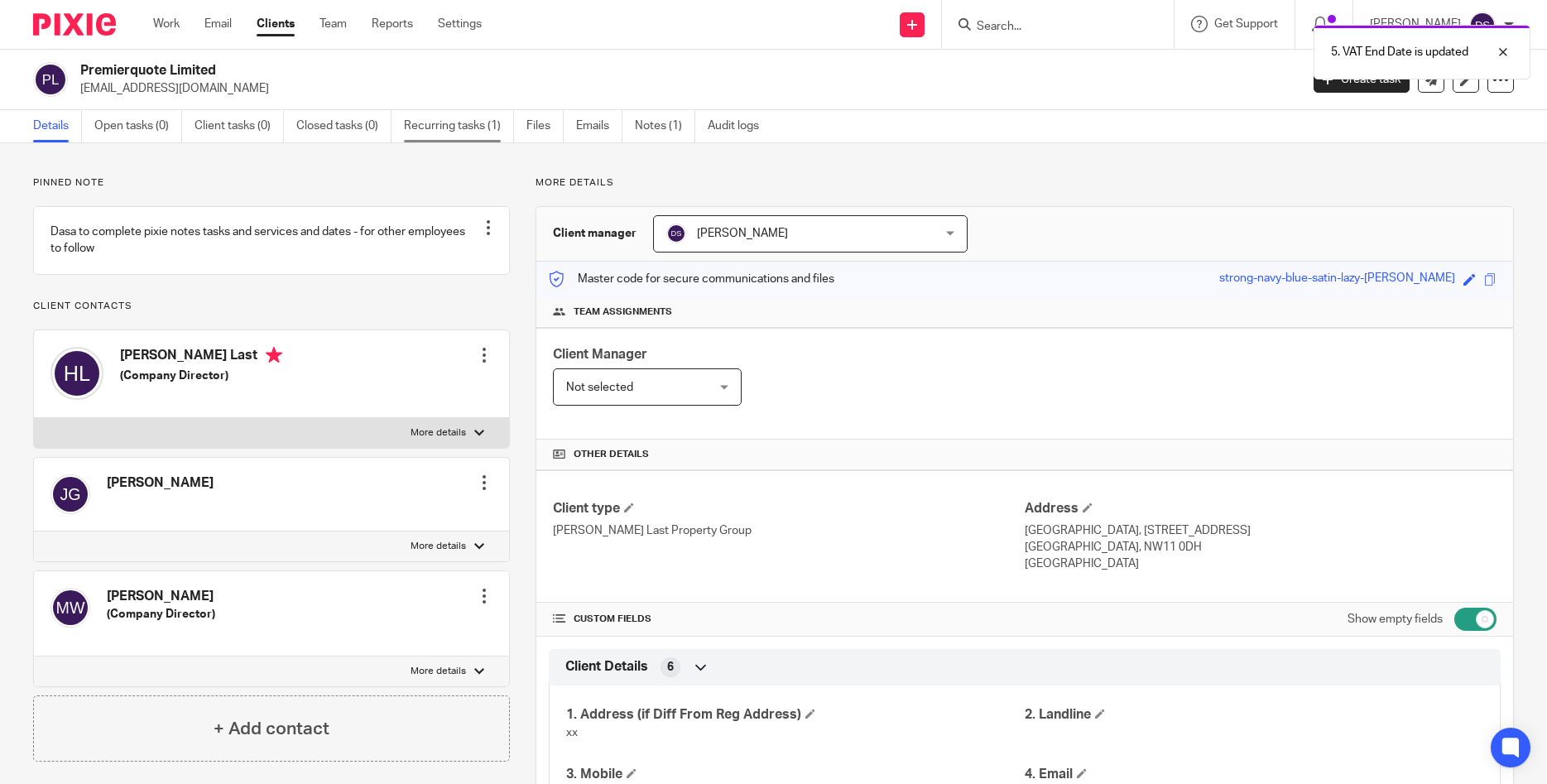
click at [452, 131] on link "Recurring tasks (1)" at bounding box center [459, 126] width 110 height 32
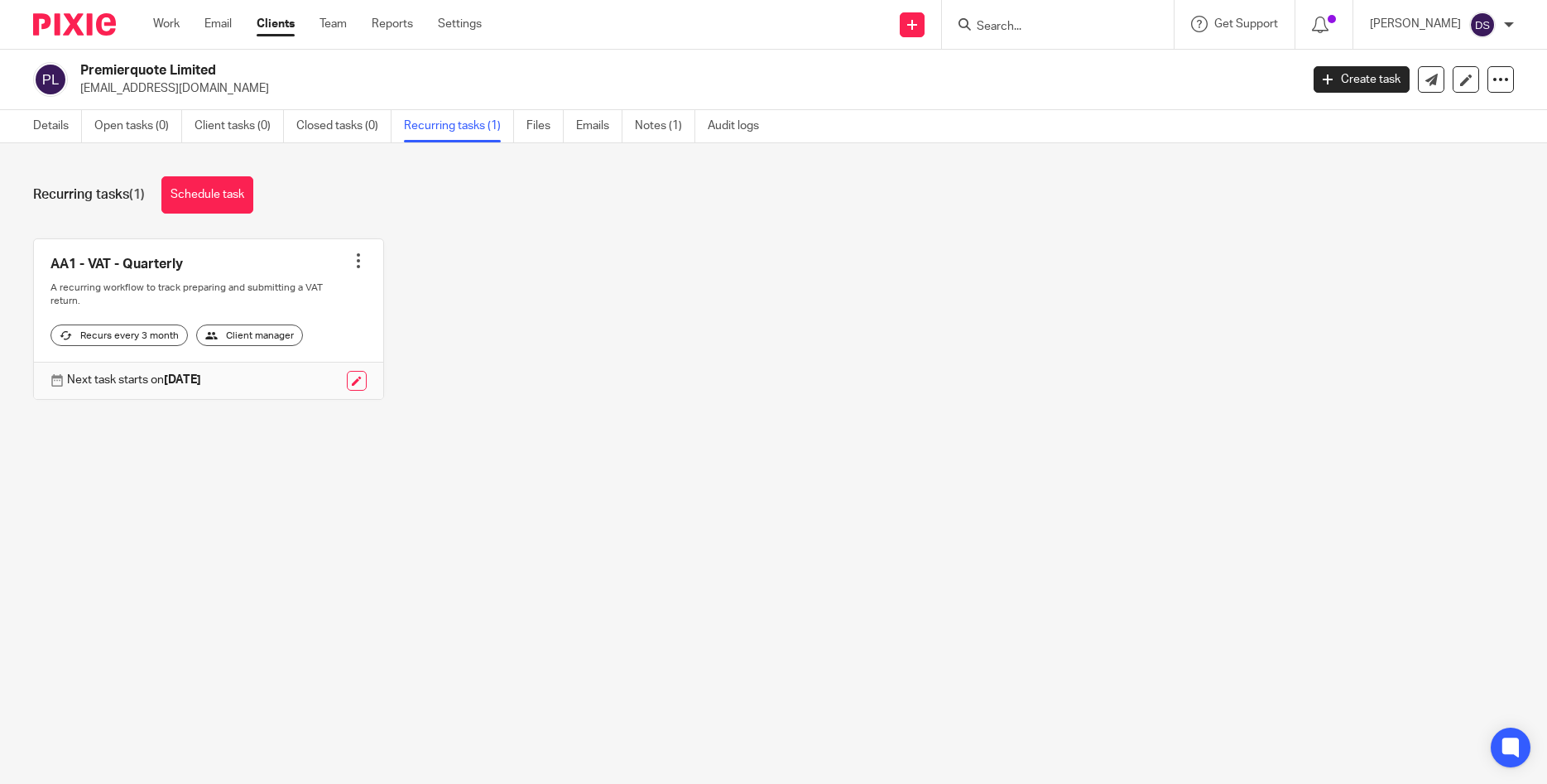
click at [1010, 14] on div at bounding box center [1058, 24] width 232 height 49
click at [1014, 21] on input "Search" at bounding box center [1050, 27] width 149 height 15
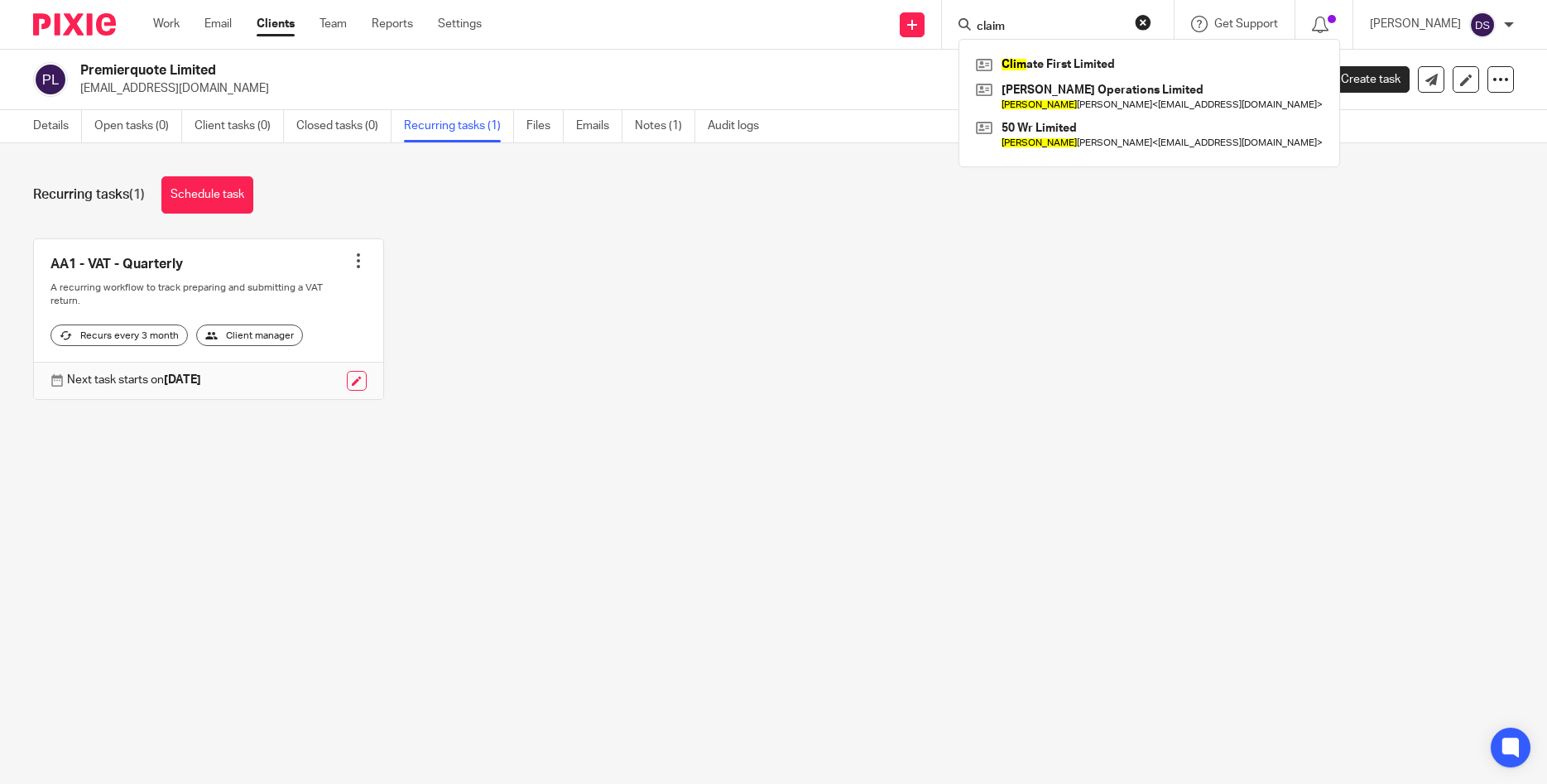
drag, startPoint x: 1061, startPoint y: 17, endPoint x: 801, endPoint y: 16, distance: 260.0
click at [976, 20] on input "claim" at bounding box center [1050, 27] width 149 height 15
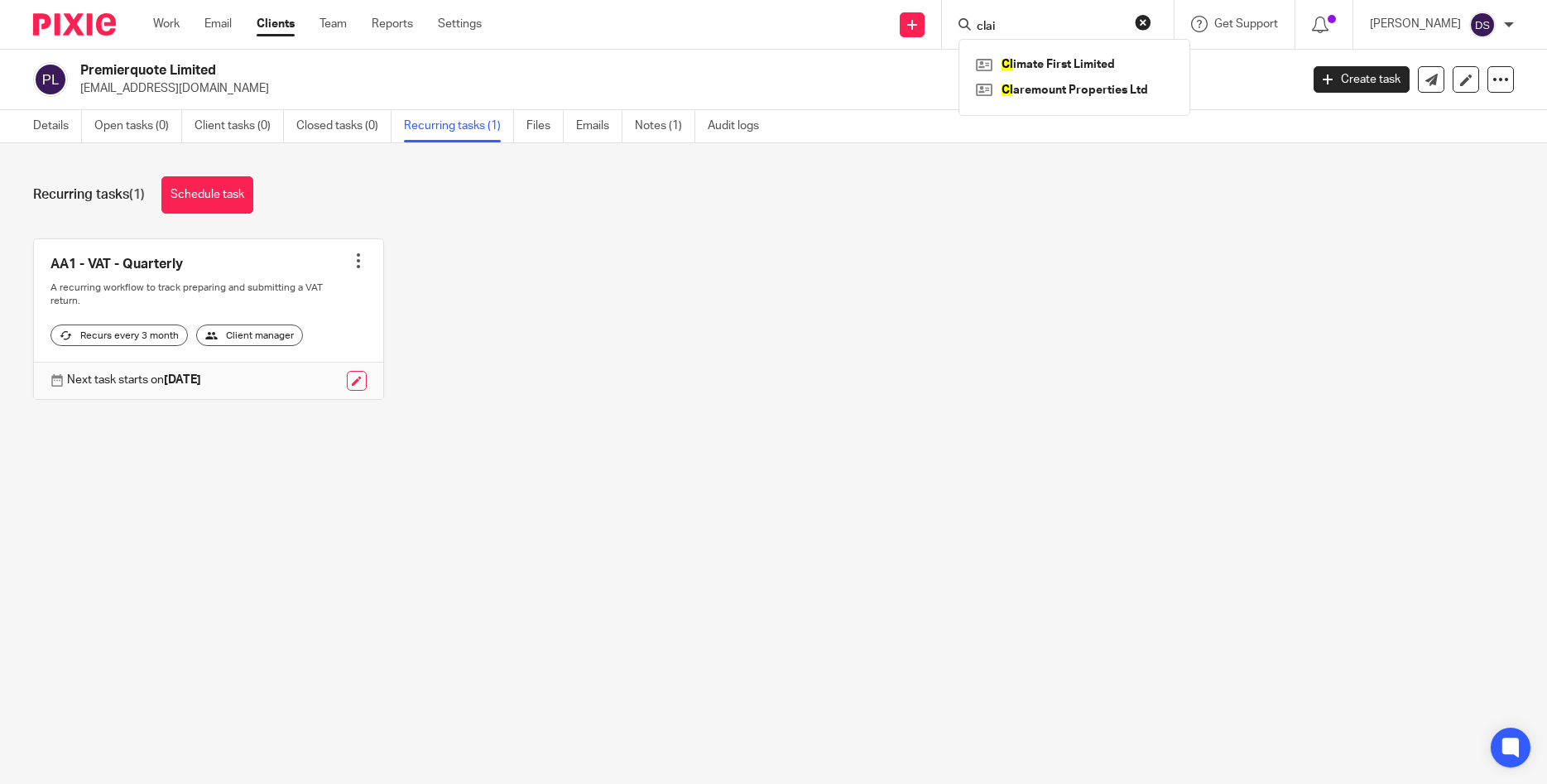
type input "claim"
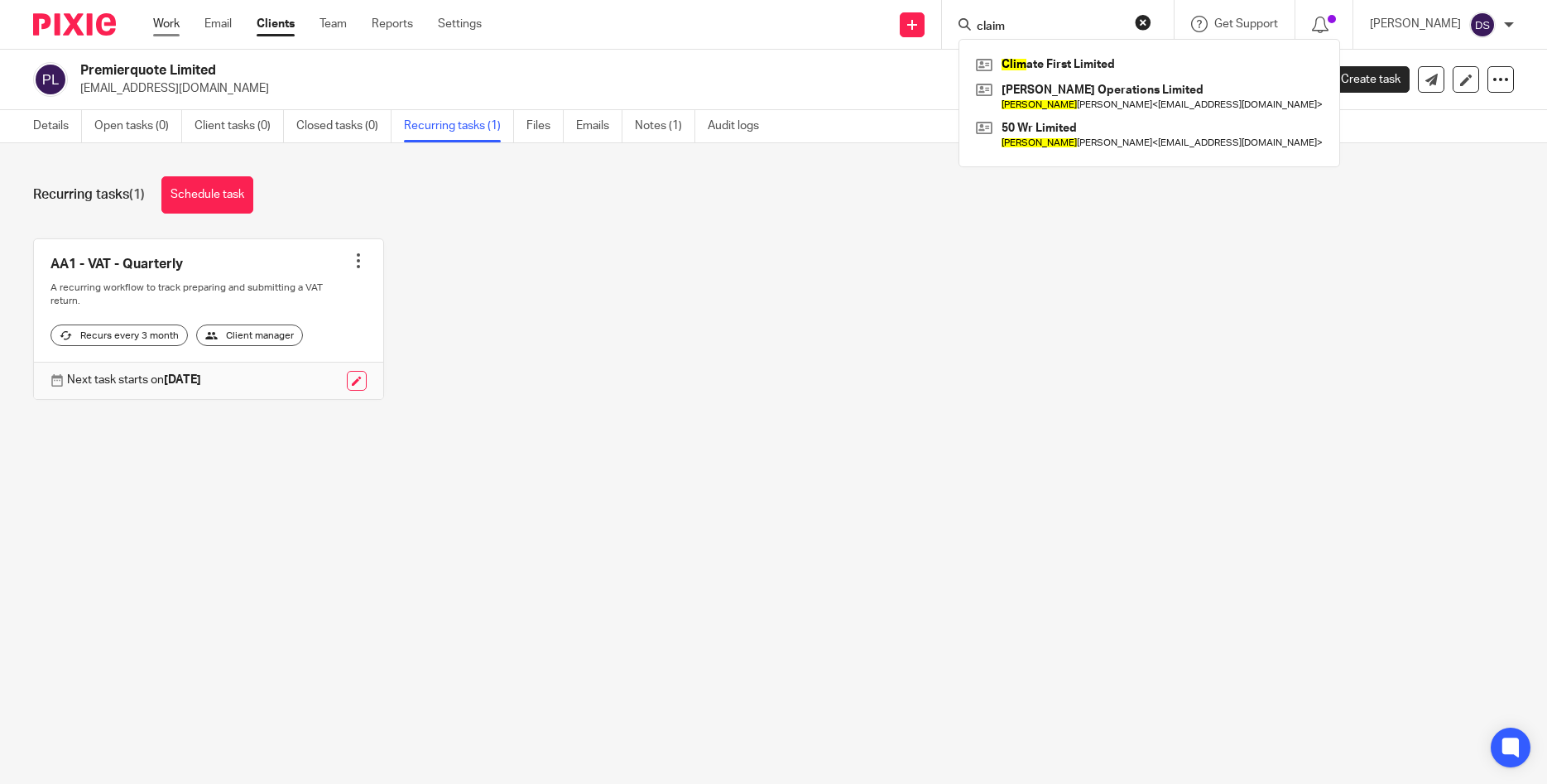
click at [165, 22] on link "Work" at bounding box center [166, 24] width 27 height 17
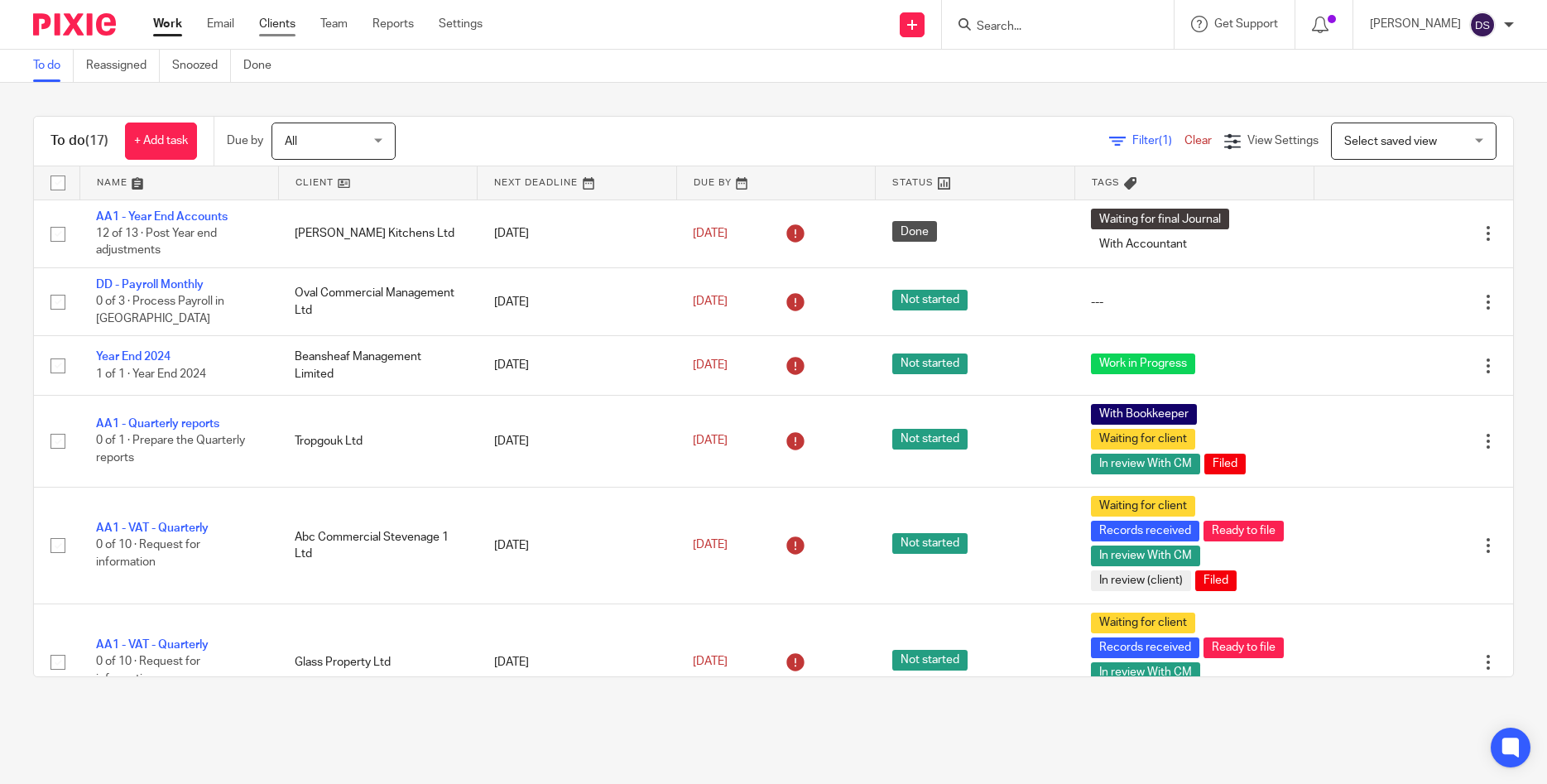
click at [272, 28] on link "Clients" at bounding box center [277, 24] width 37 height 17
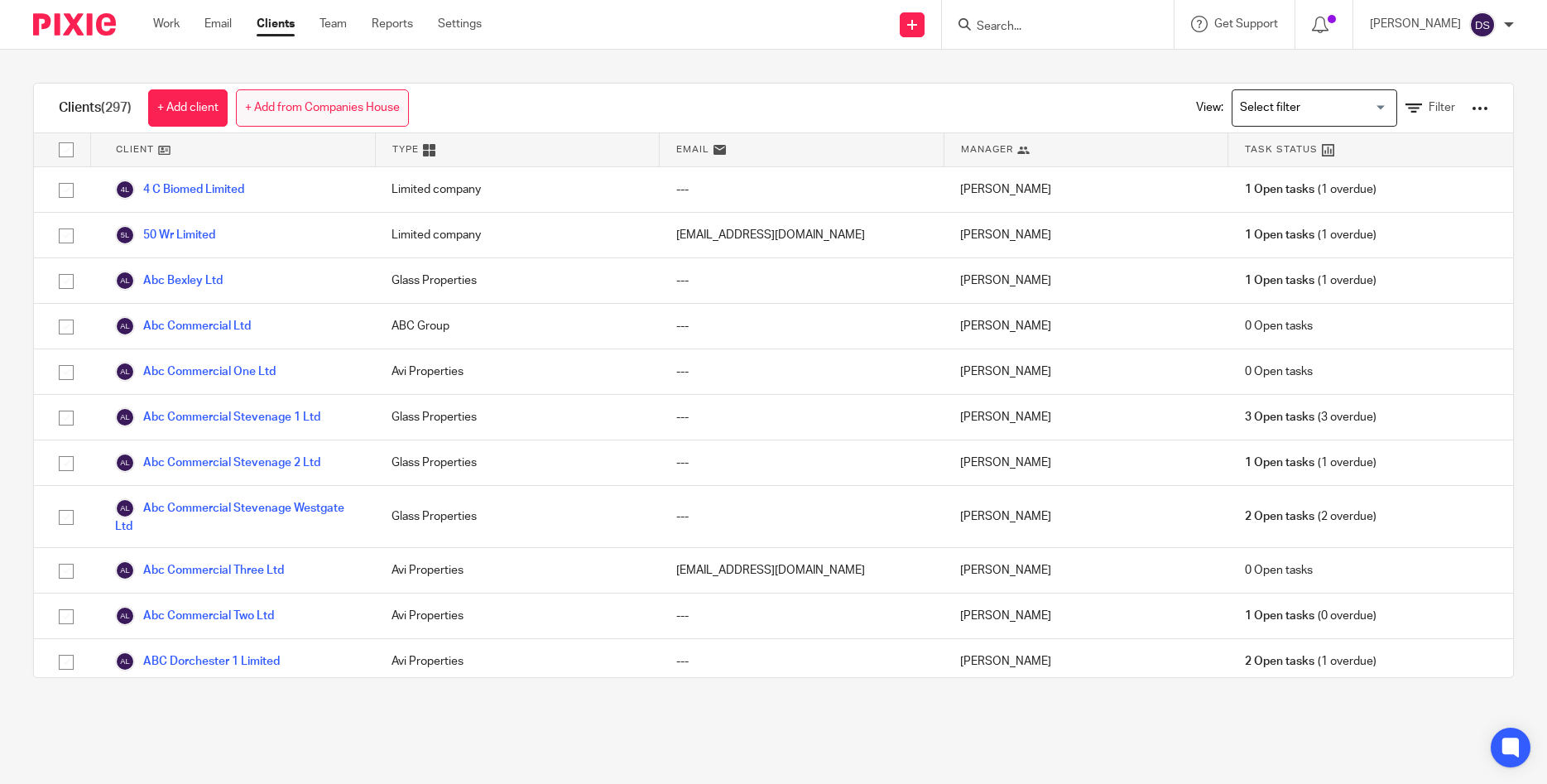
click at [273, 104] on link "+ Add from Companies House" at bounding box center [322, 108] width 173 height 38
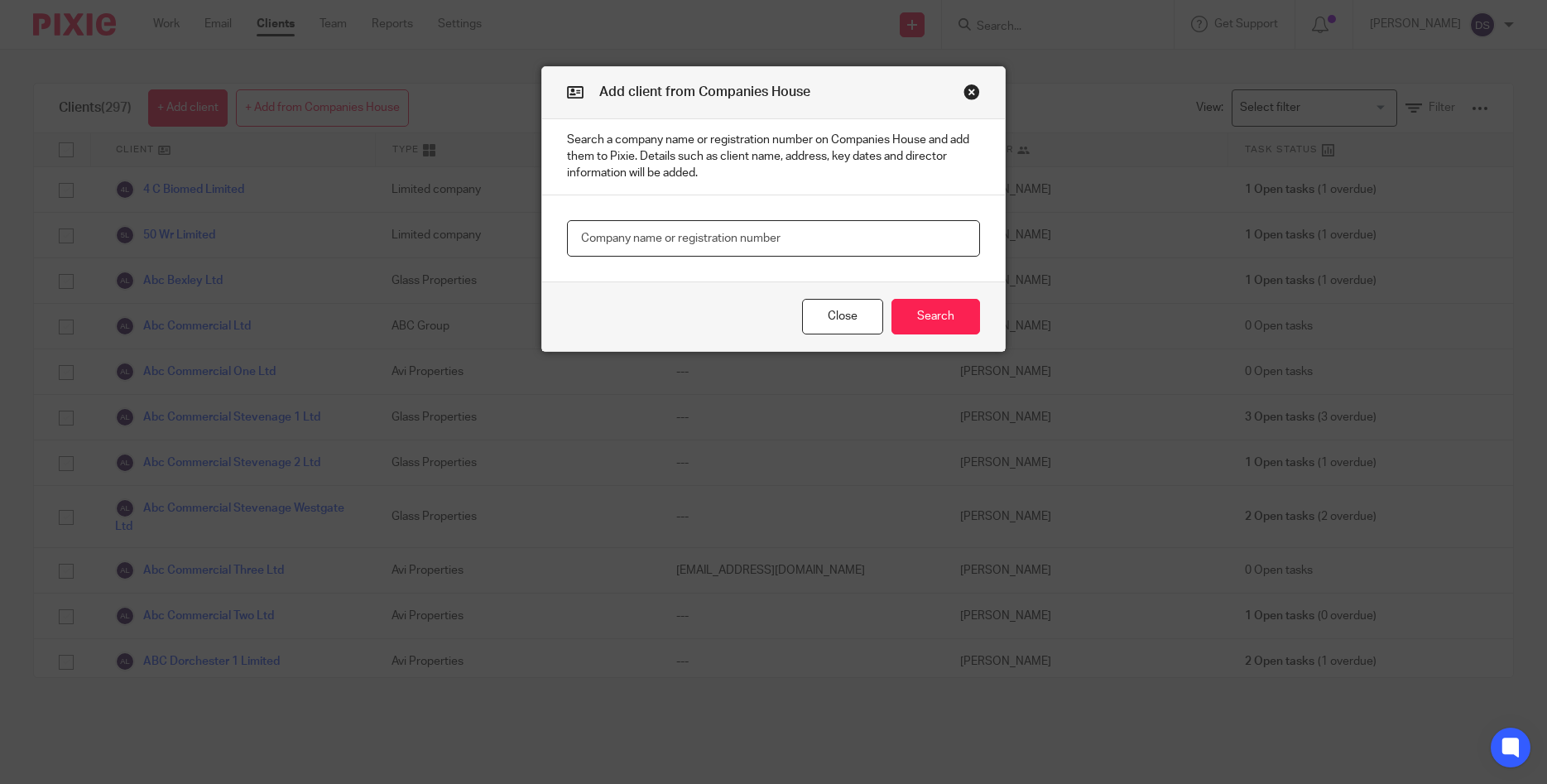
click at [609, 223] on input "text" at bounding box center [774, 239] width 413 height 38
paste input "02543108"
type input "02543108"
click at [934, 316] on button "Search" at bounding box center [935, 316] width 89 height 36
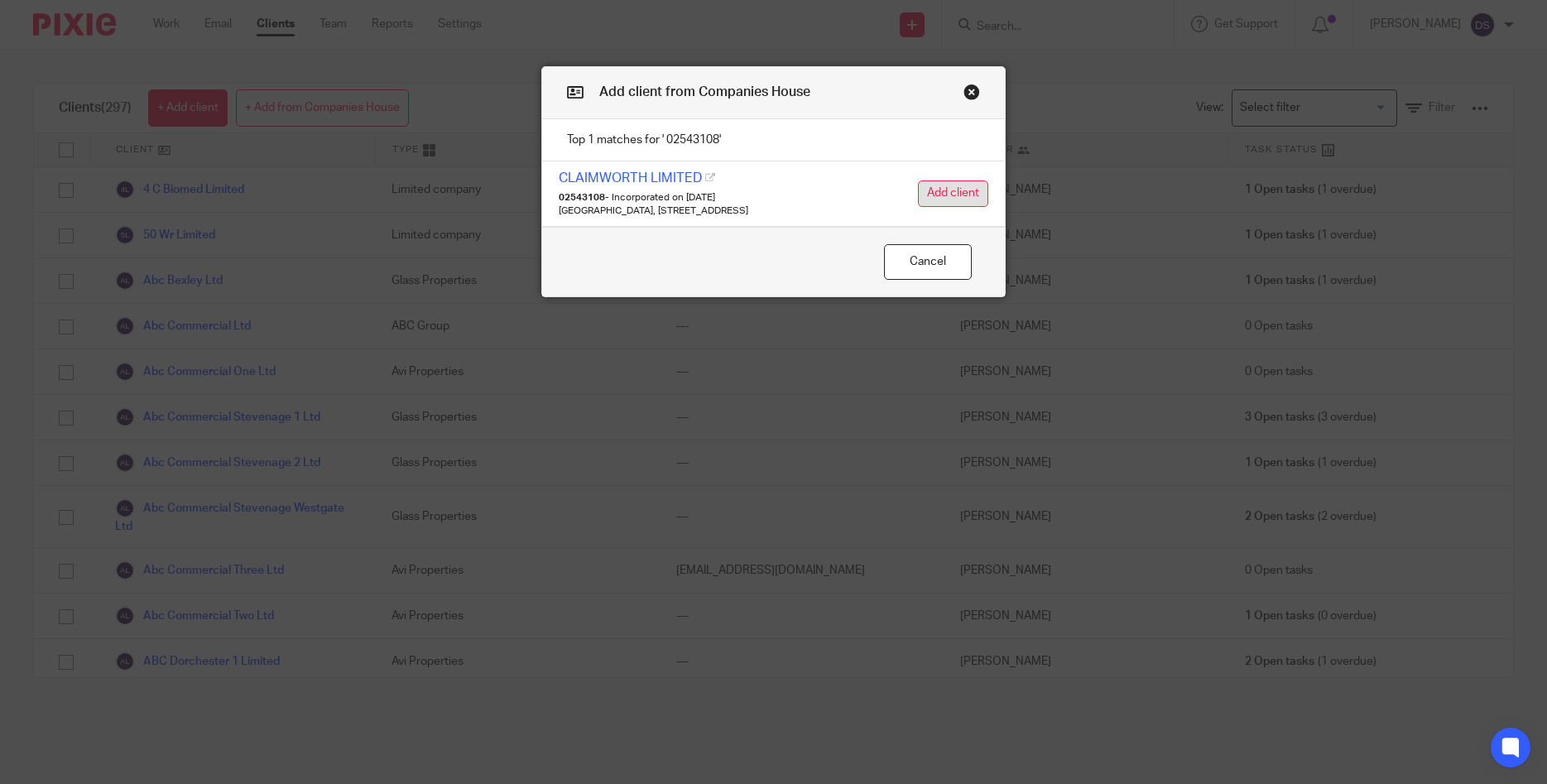
click at [971, 189] on button "Add client" at bounding box center [953, 194] width 71 height 27
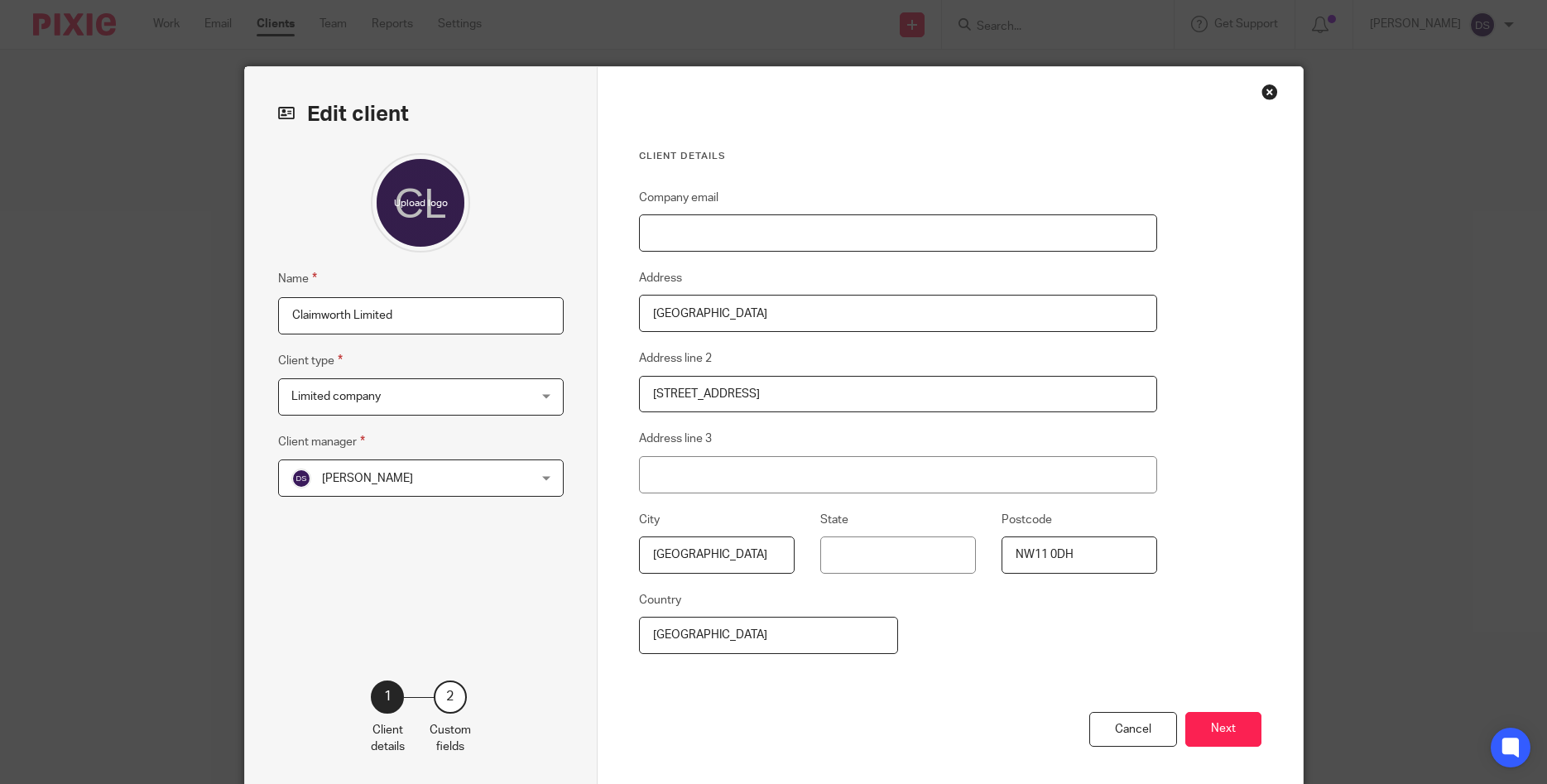
click at [719, 235] on input "Company email" at bounding box center [899, 233] width 519 height 38
click at [728, 232] on input "Company email" at bounding box center [899, 233] width 519 height 38
paste input "[EMAIL_ADDRESS][DOMAIN_NAME]"
type input "[EMAIL_ADDRESS][DOMAIN_NAME]"
drag, startPoint x: 941, startPoint y: 708, endPoint x: 961, endPoint y: 697, distance: 22.8
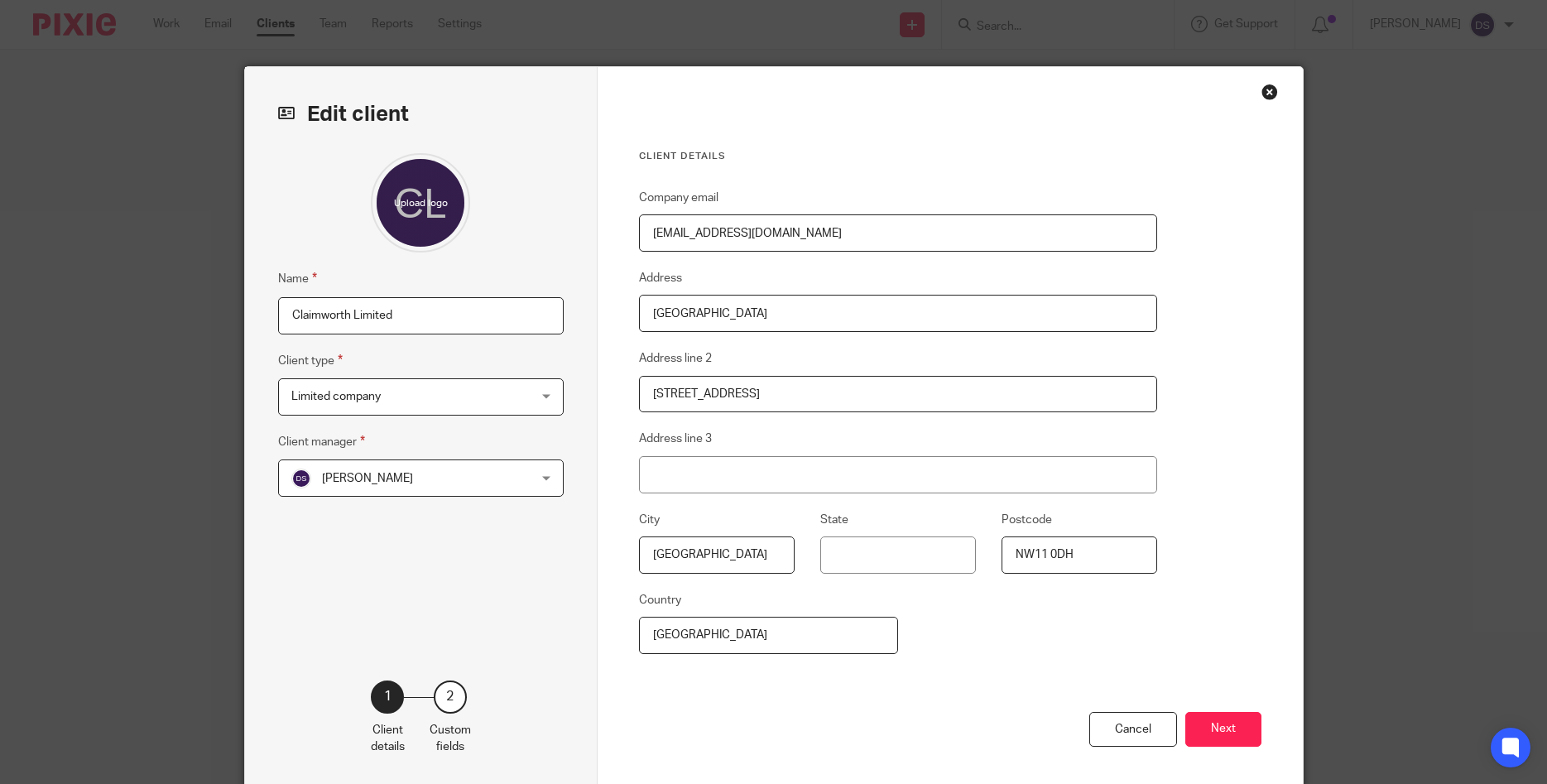
click at [943, 712] on div "Cancel Next" at bounding box center [951, 750] width 622 height 77
click at [1238, 738] on button "Next" at bounding box center [1223, 729] width 76 height 36
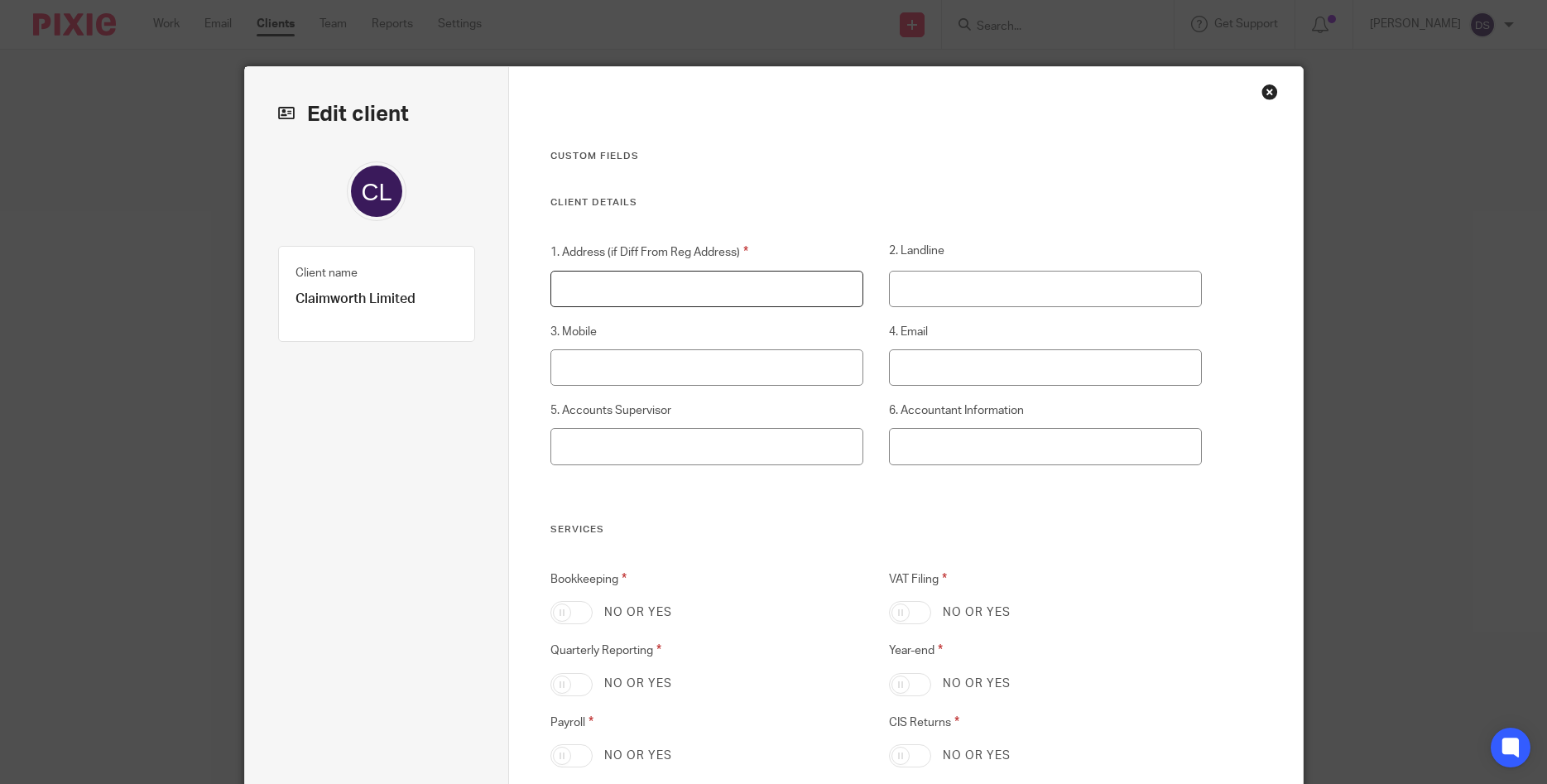
click at [674, 278] on input "1. Address (if Diff From Reg Address)" at bounding box center [707, 290] width 313 height 38
paste input "[STREET_ADDRESS]"
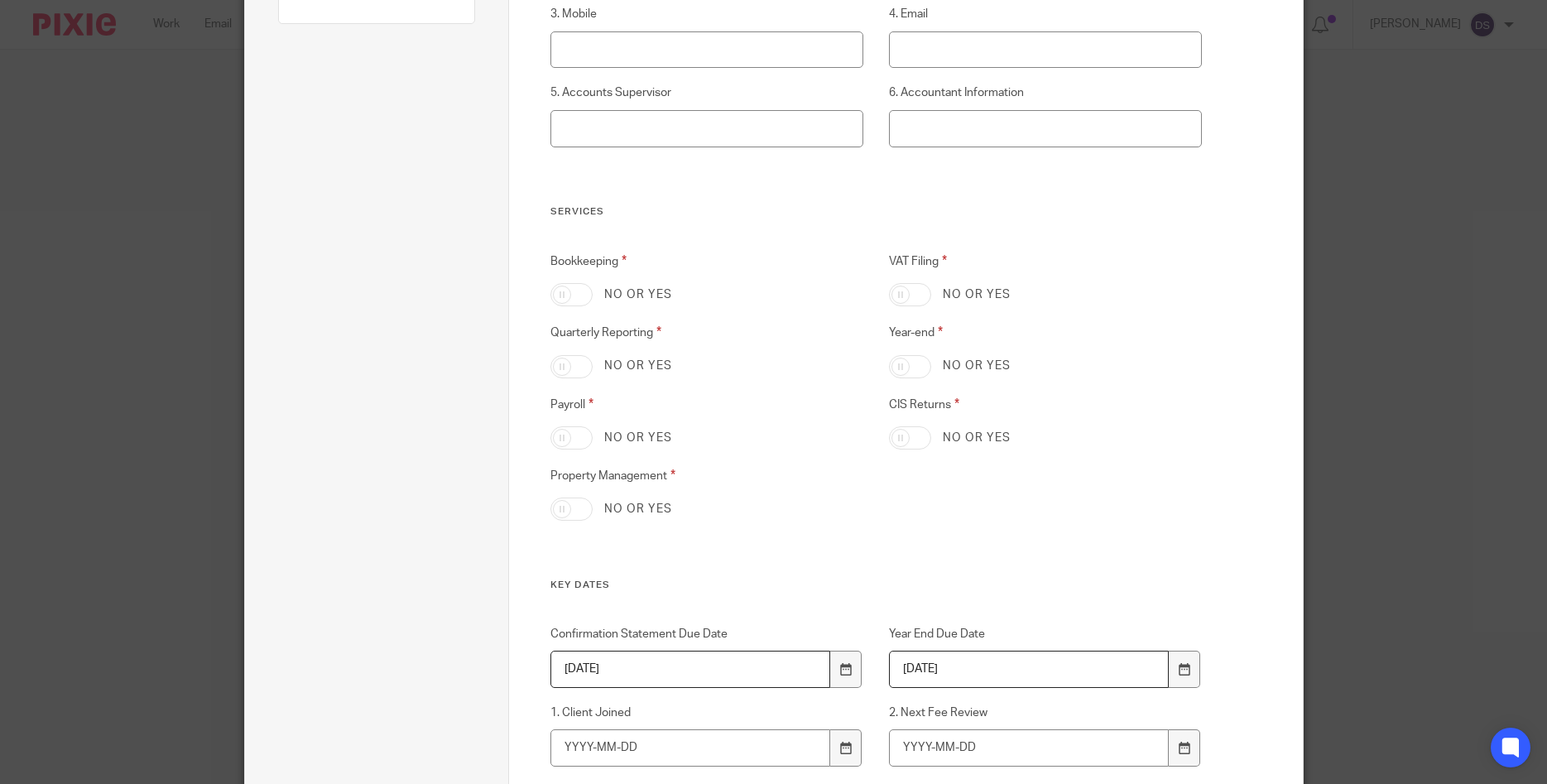
type input "[STREET_ADDRESS]"
click at [925, 297] on input "VAT Filing" at bounding box center [909, 295] width 42 height 23
checkbox input "true"
click at [577, 294] on input "Bookkeeping" at bounding box center [571, 295] width 42 height 23
checkbox input "true"
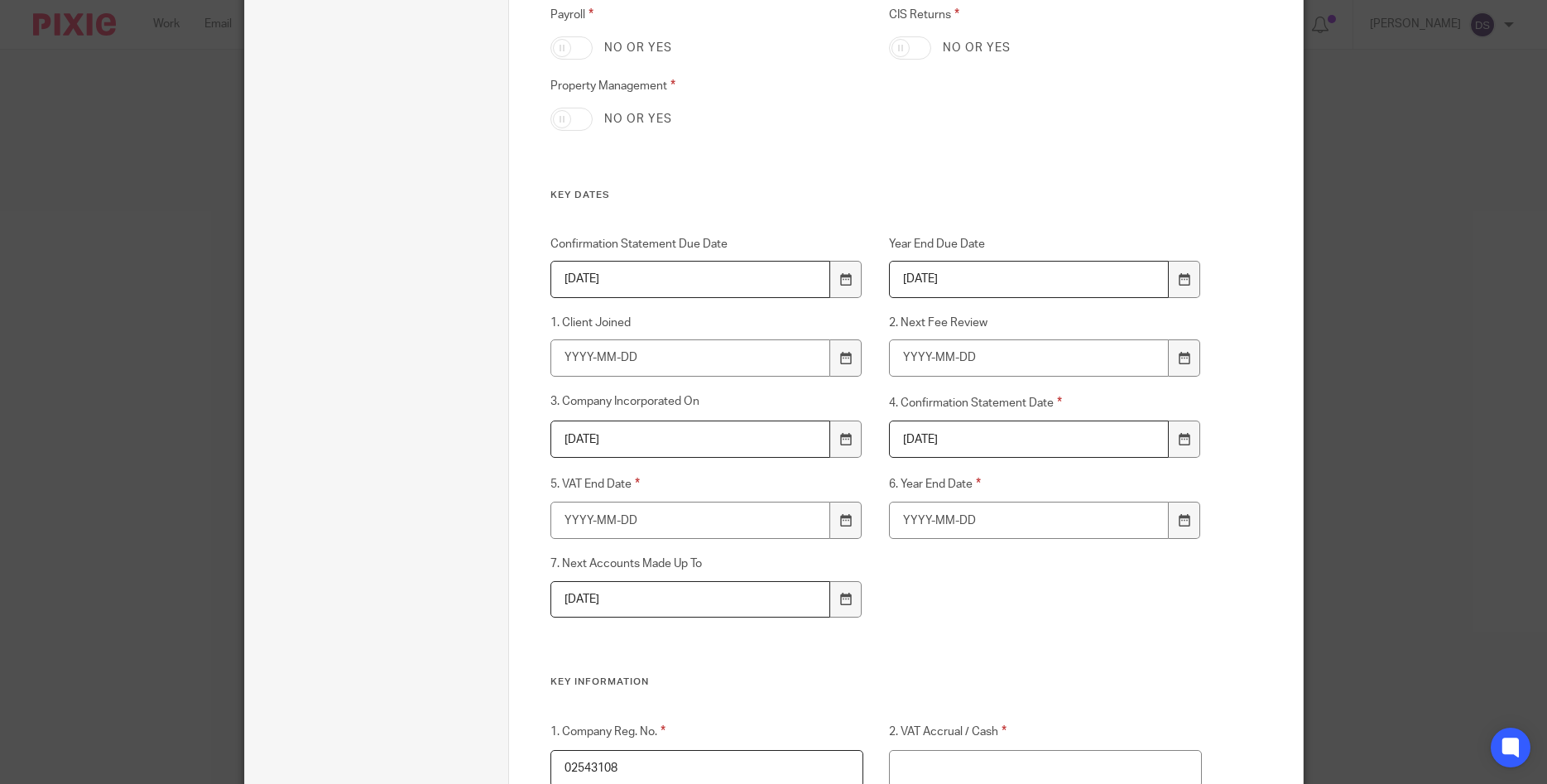
scroll to position [715, 0]
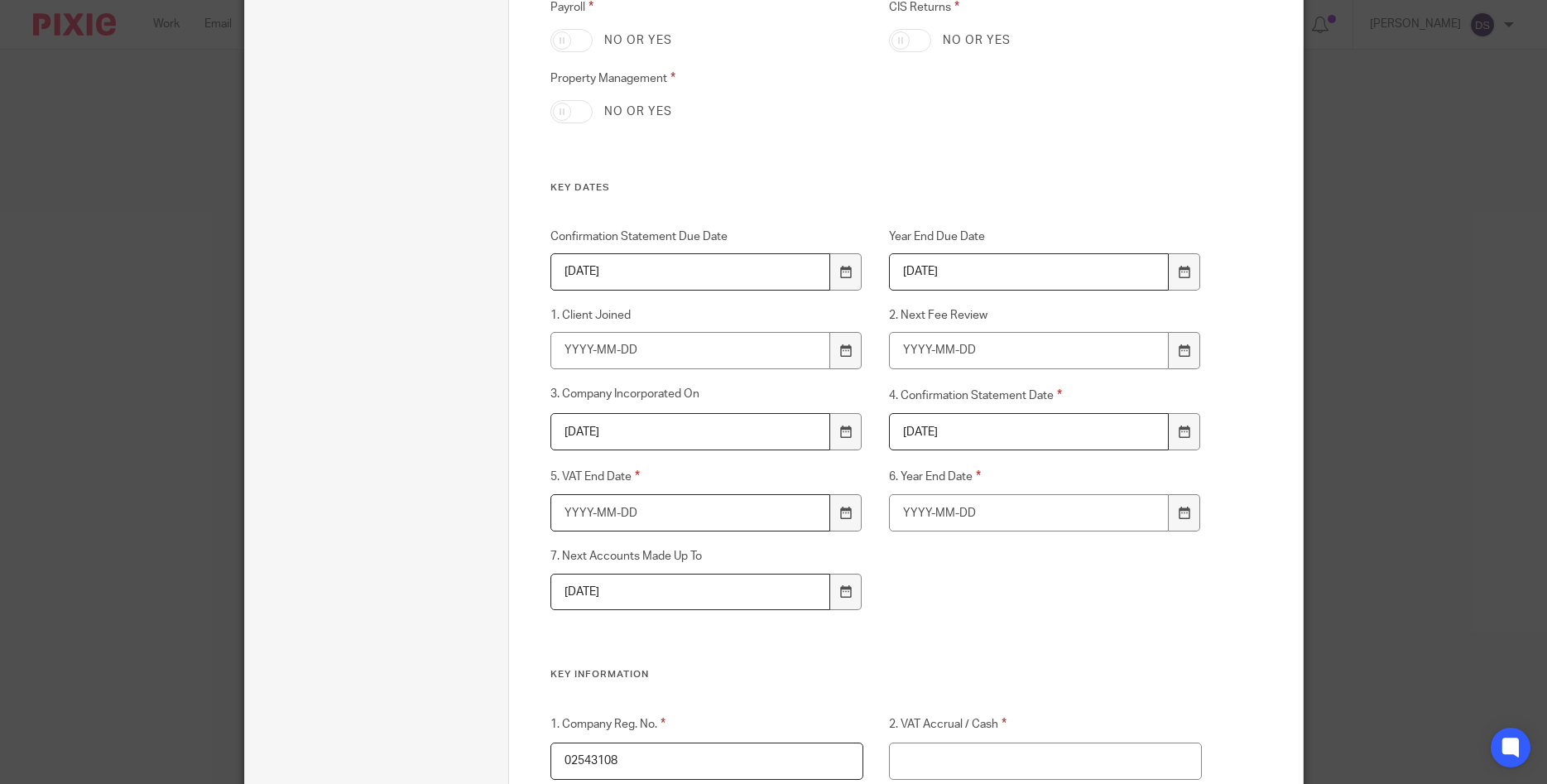
click at [588, 510] on input "5. VAT End Date" at bounding box center [690, 513] width 280 height 38
type input "2025-05-31"
click at [920, 517] on input "6. Year End Date" at bounding box center [1028, 513] width 280 height 38
type input "2024-09-30"
click at [983, 561] on div "Confirmation Statement Due Date 2025-10-09 Year End Due Date 2025-10-03 1. Clie…" at bounding box center [863, 449] width 677 height 440
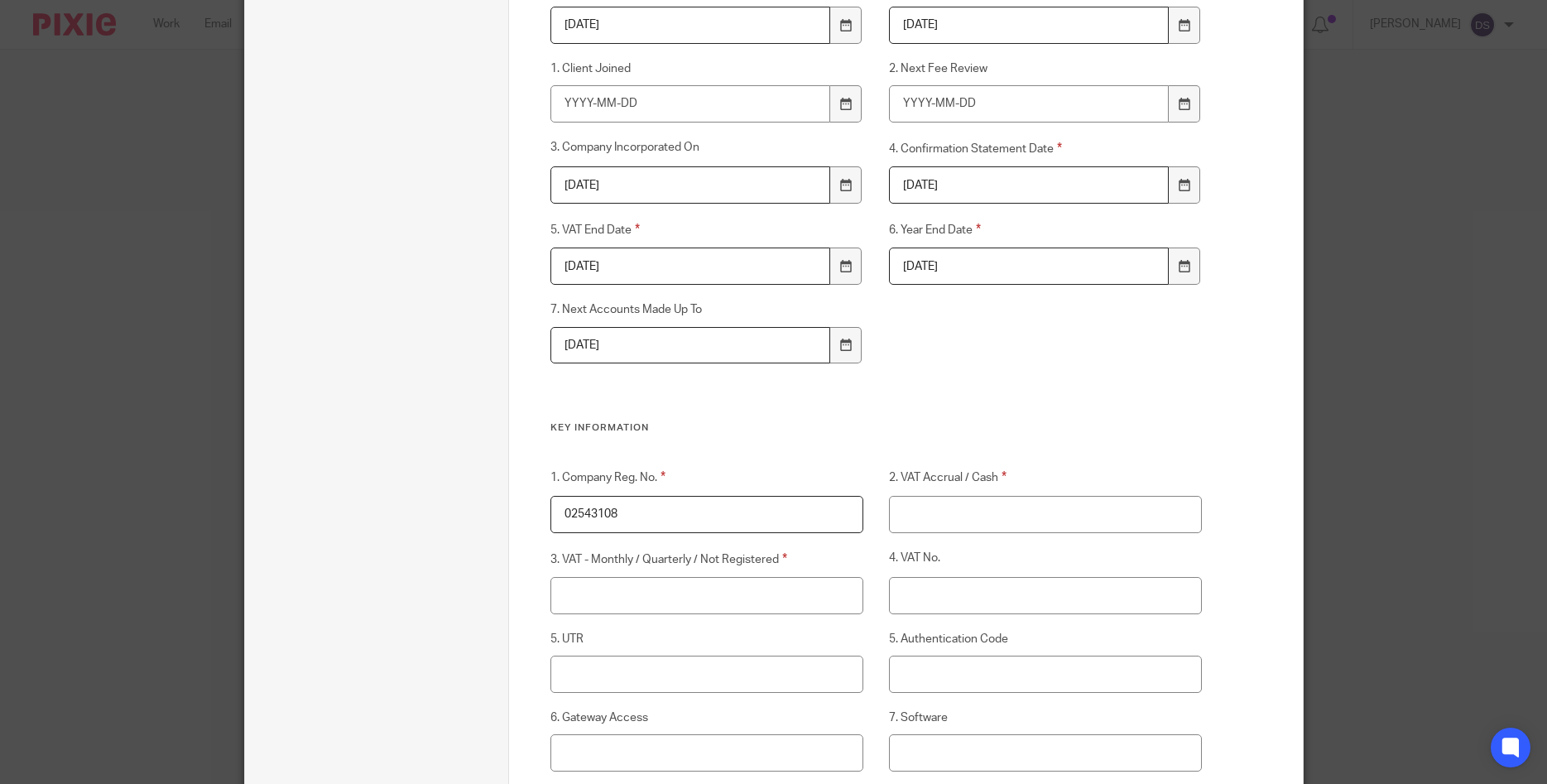
scroll to position [1033, 0]
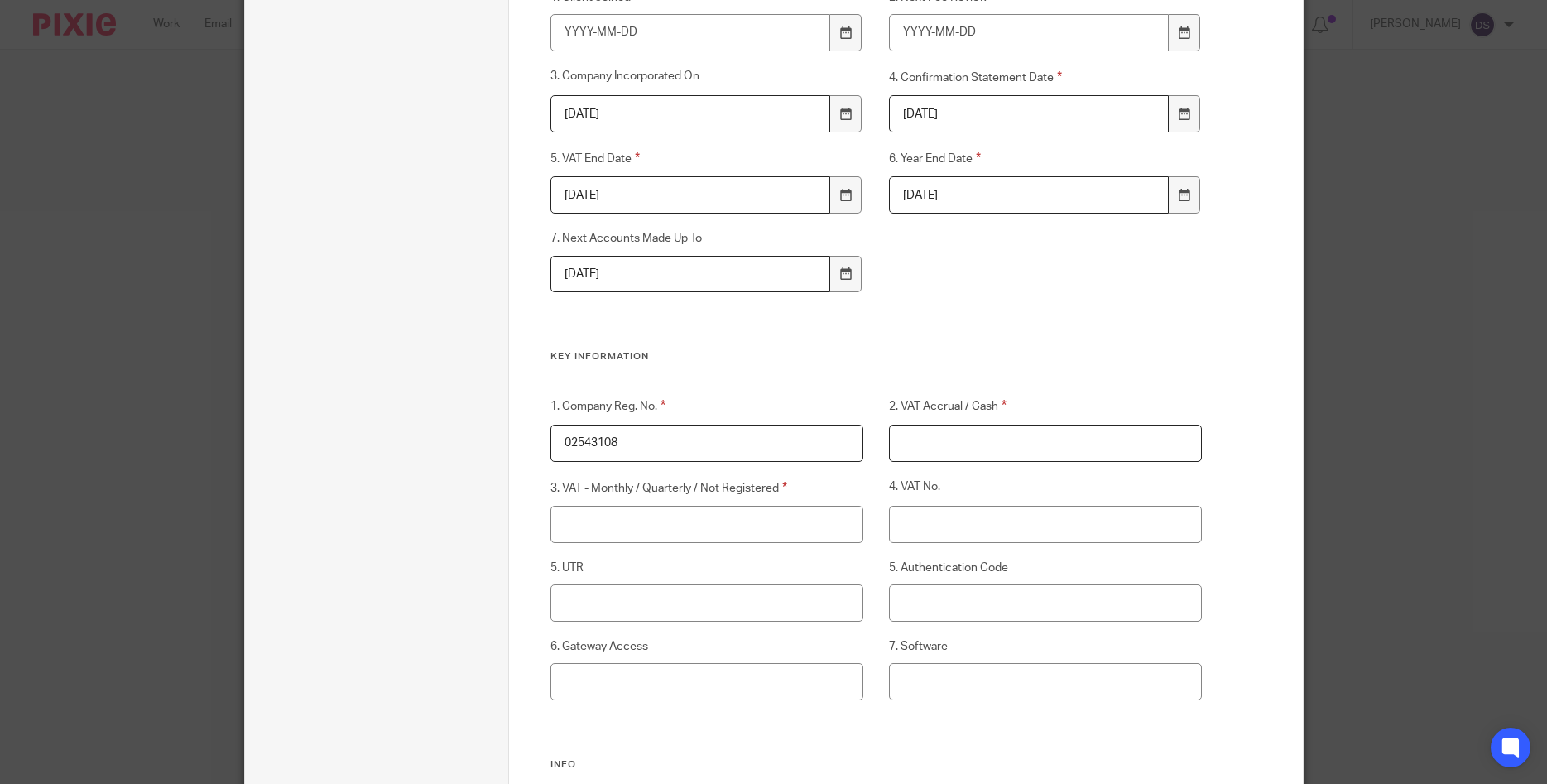
click at [989, 453] on input "2. VAT Accrual / Cash" at bounding box center [1045, 443] width 313 height 38
type input "Accrual"
click at [657, 526] on input "3. VAT - Monthly / Quarterly / Not Registered" at bounding box center [707, 525] width 313 height 38
type input "Quarterly"
click at [957, 439] on input "Accrual" at bounding box center [1045, 443] width 313 height 38
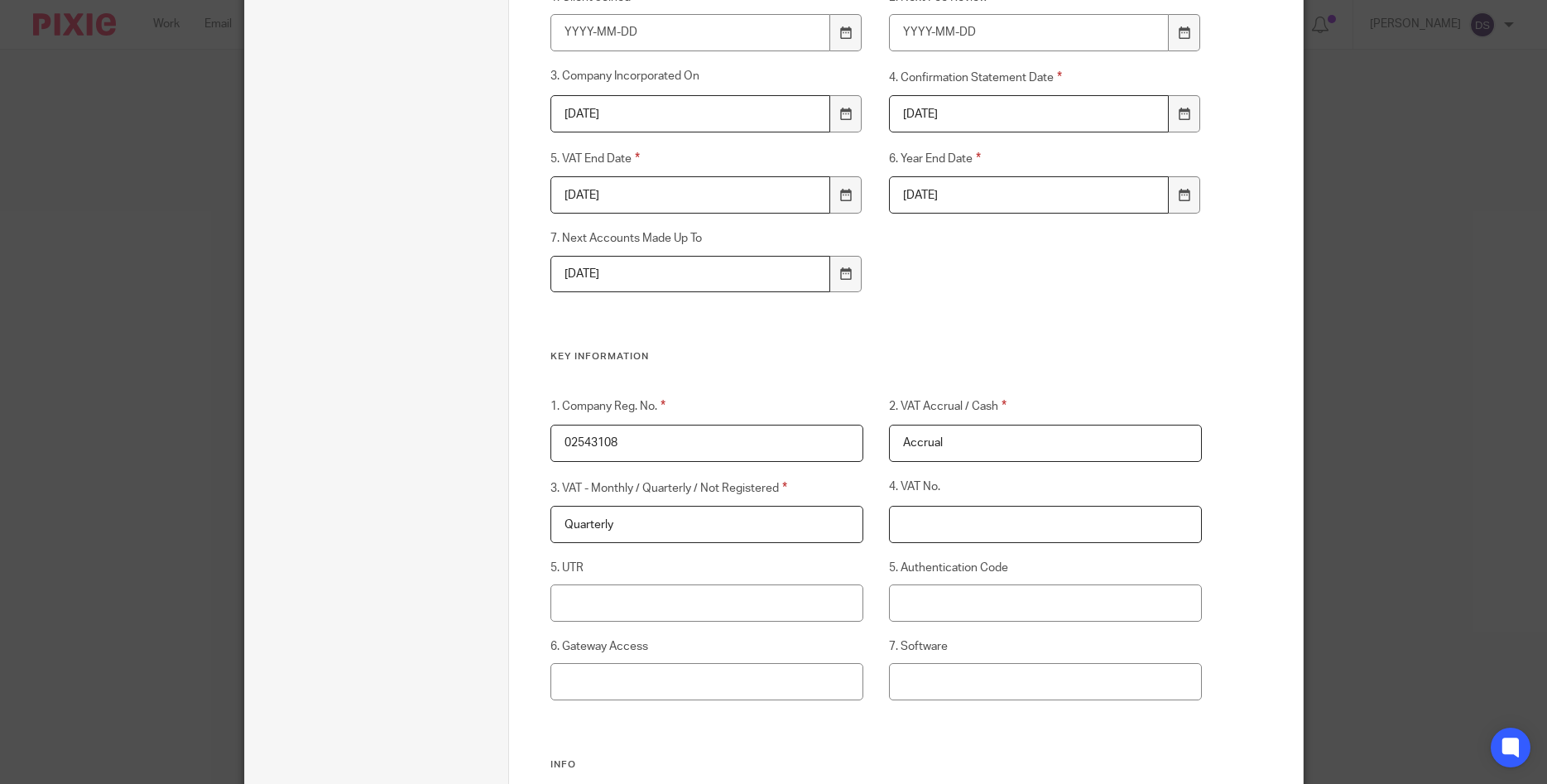
click at [943, 519] on input "4. VAT No." at bounding box center [1045, 525] width 313 height 38
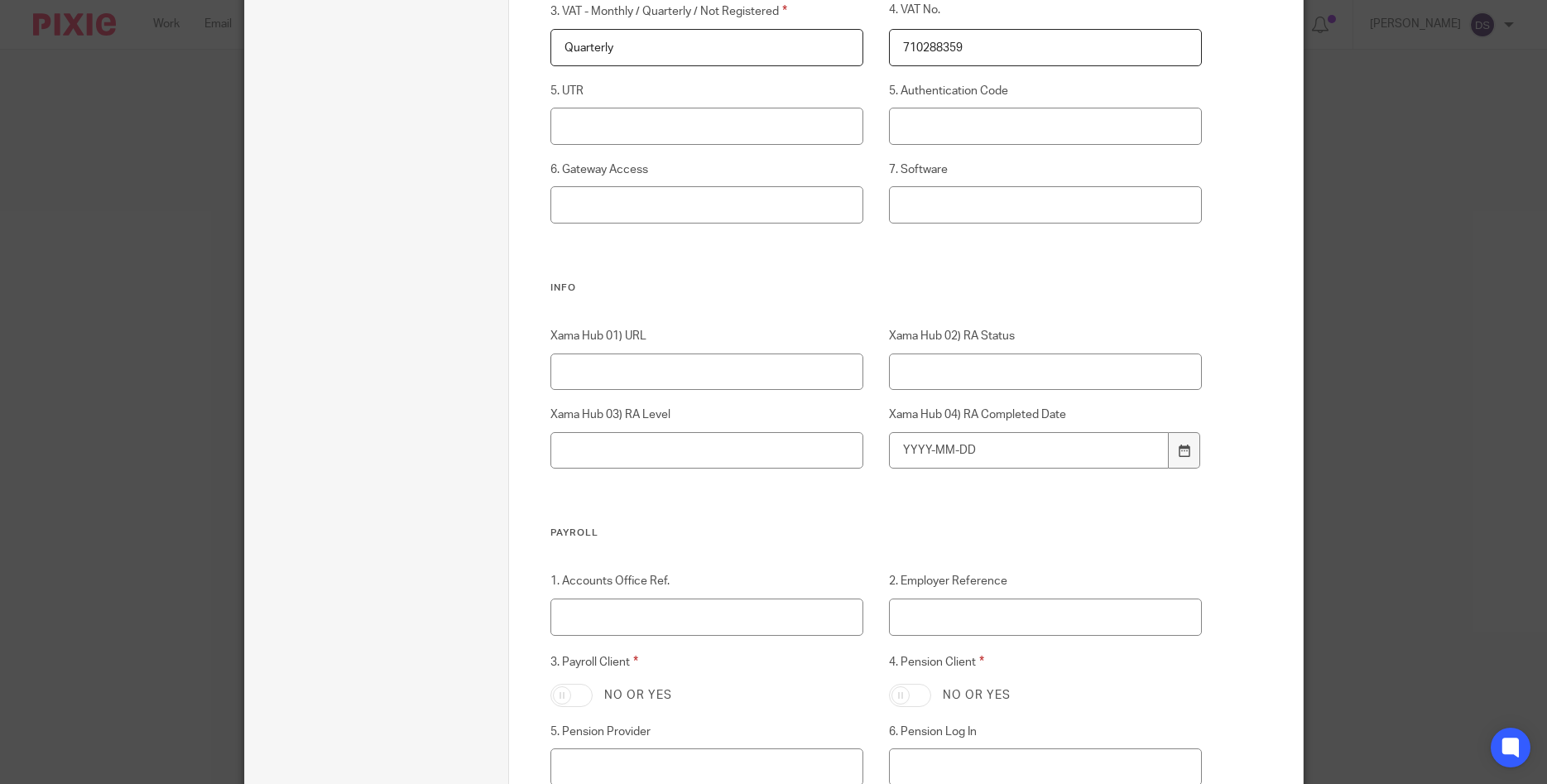
scroll to position [1713, 0]
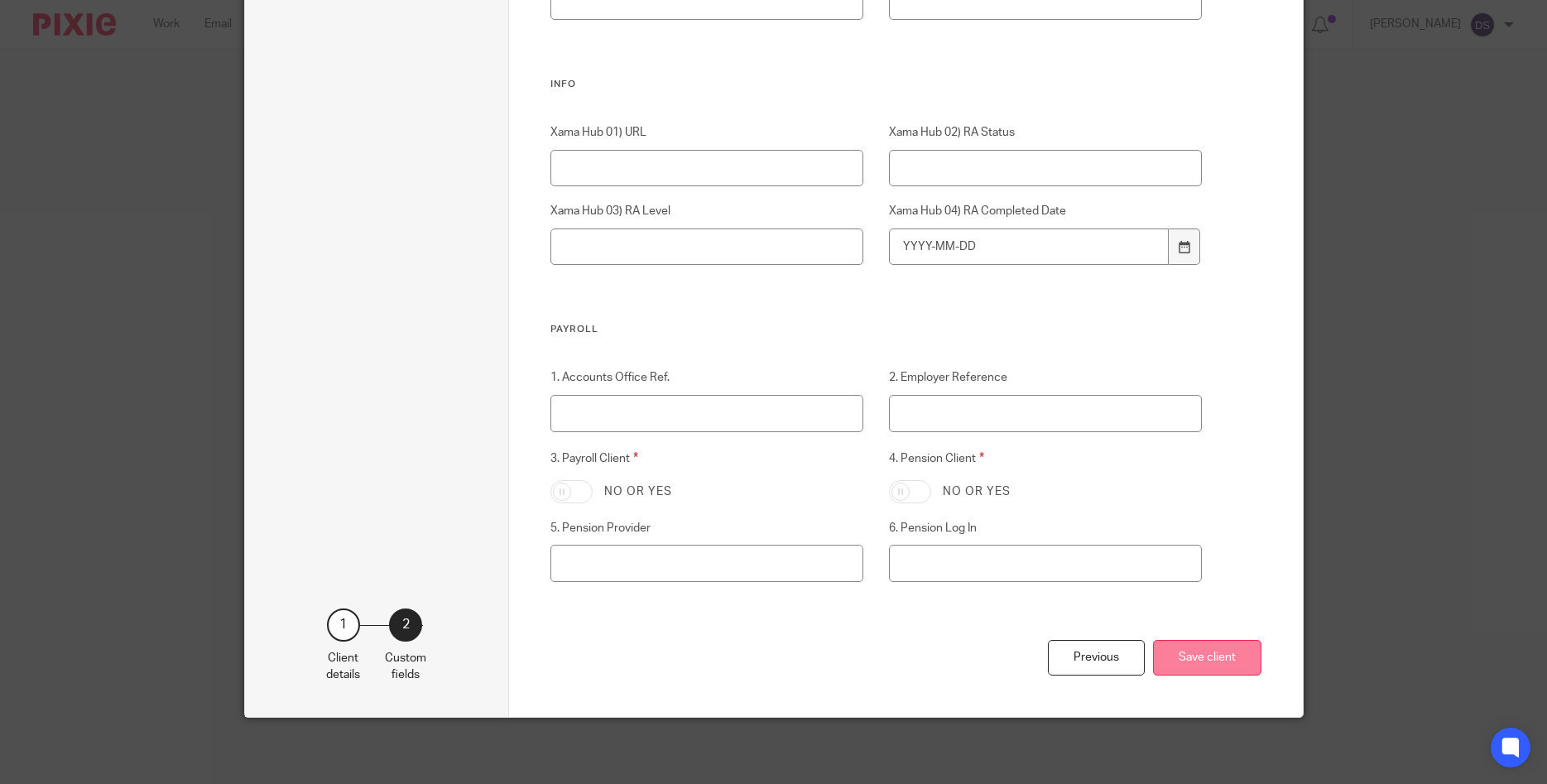
type input "710288359"
click at [1205, 663] on button "Save client" at bounding box center [1207, 658] width 108 height 36
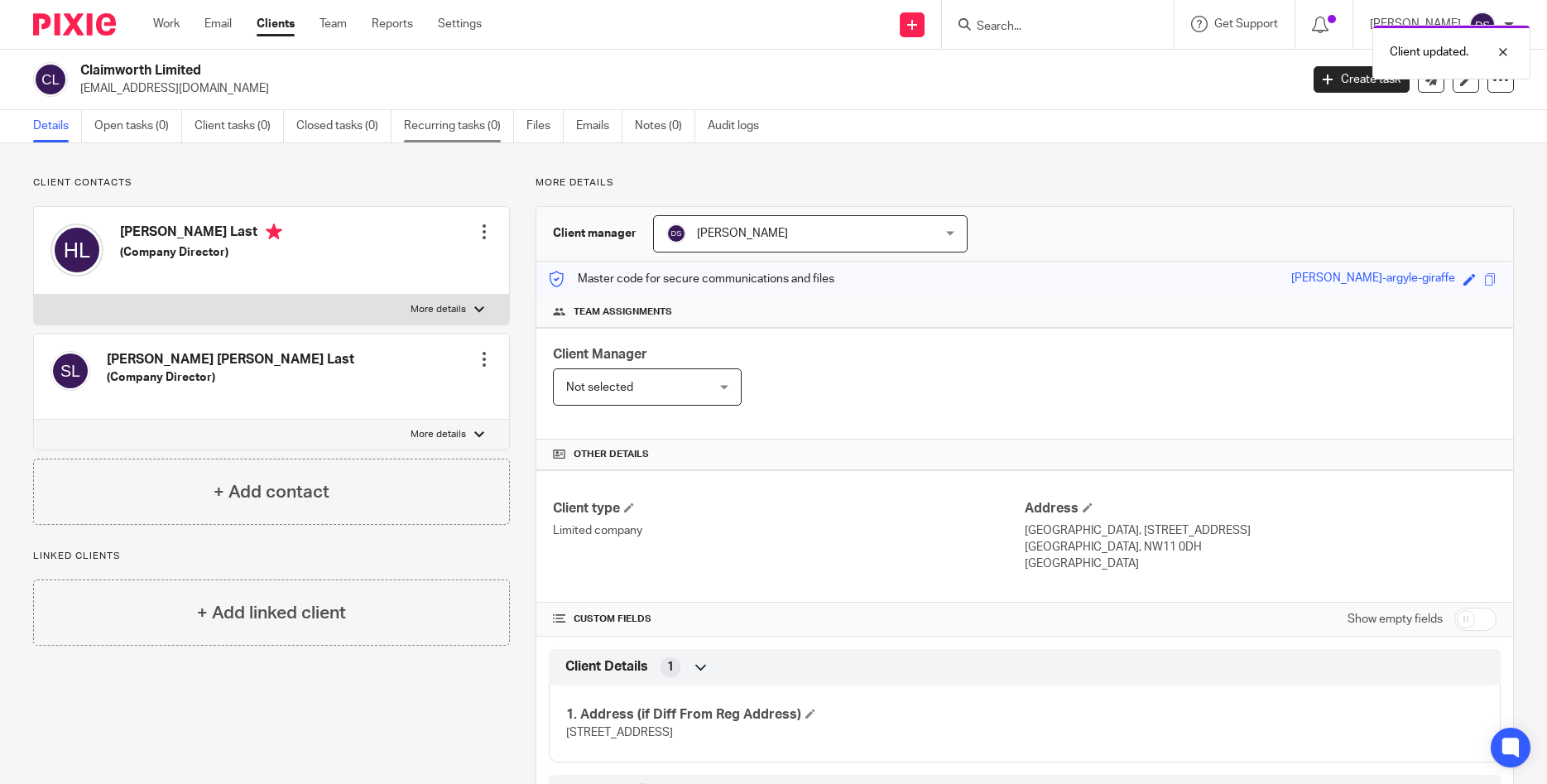
click at [444, 124] on link "Recurring tasks (0)" at bounding box center [459, 126] width 110 height 32
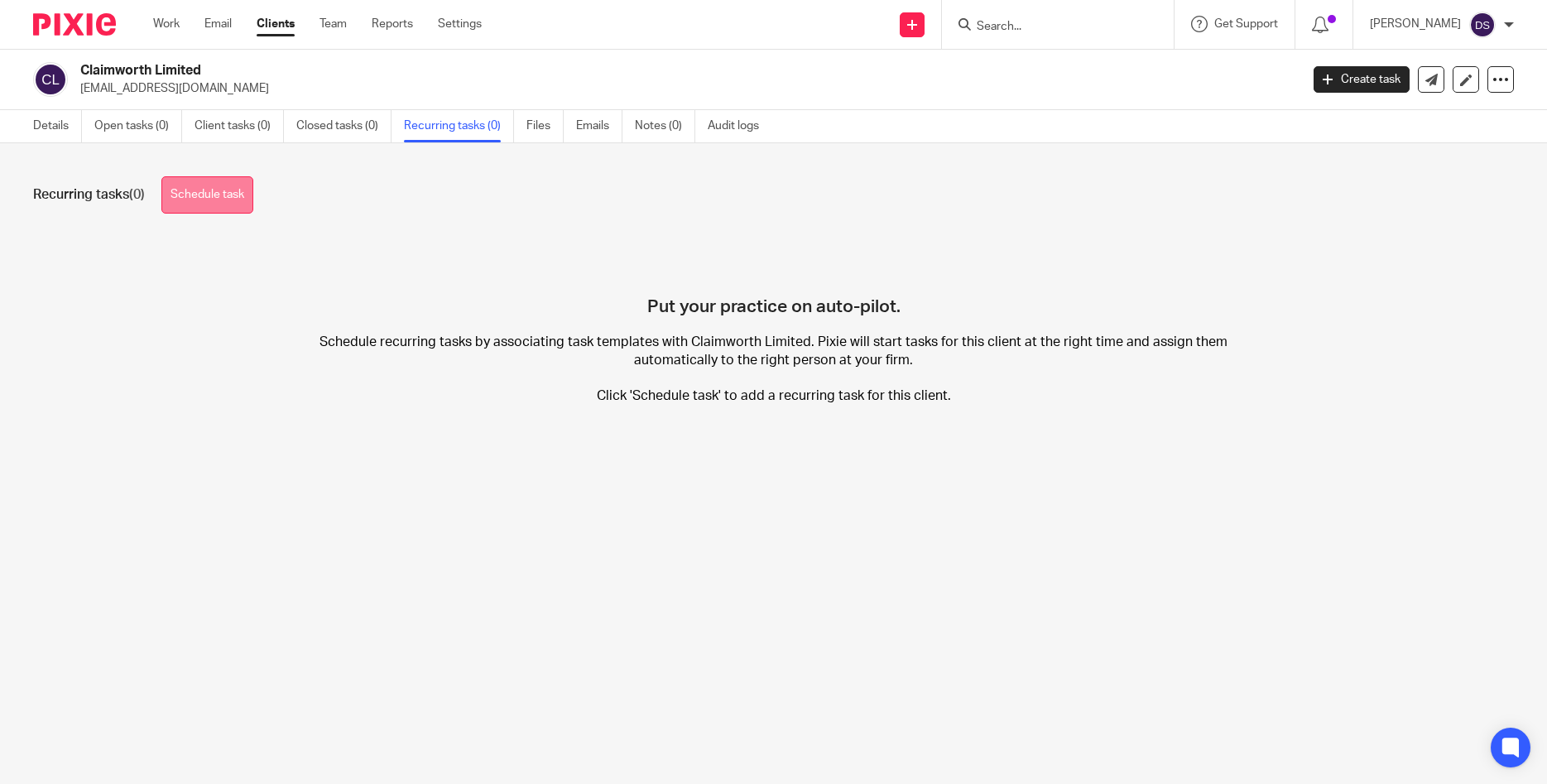
click at [206, 193] on link "Schedule task" at bounding box center [207, 195] width 92 height 38
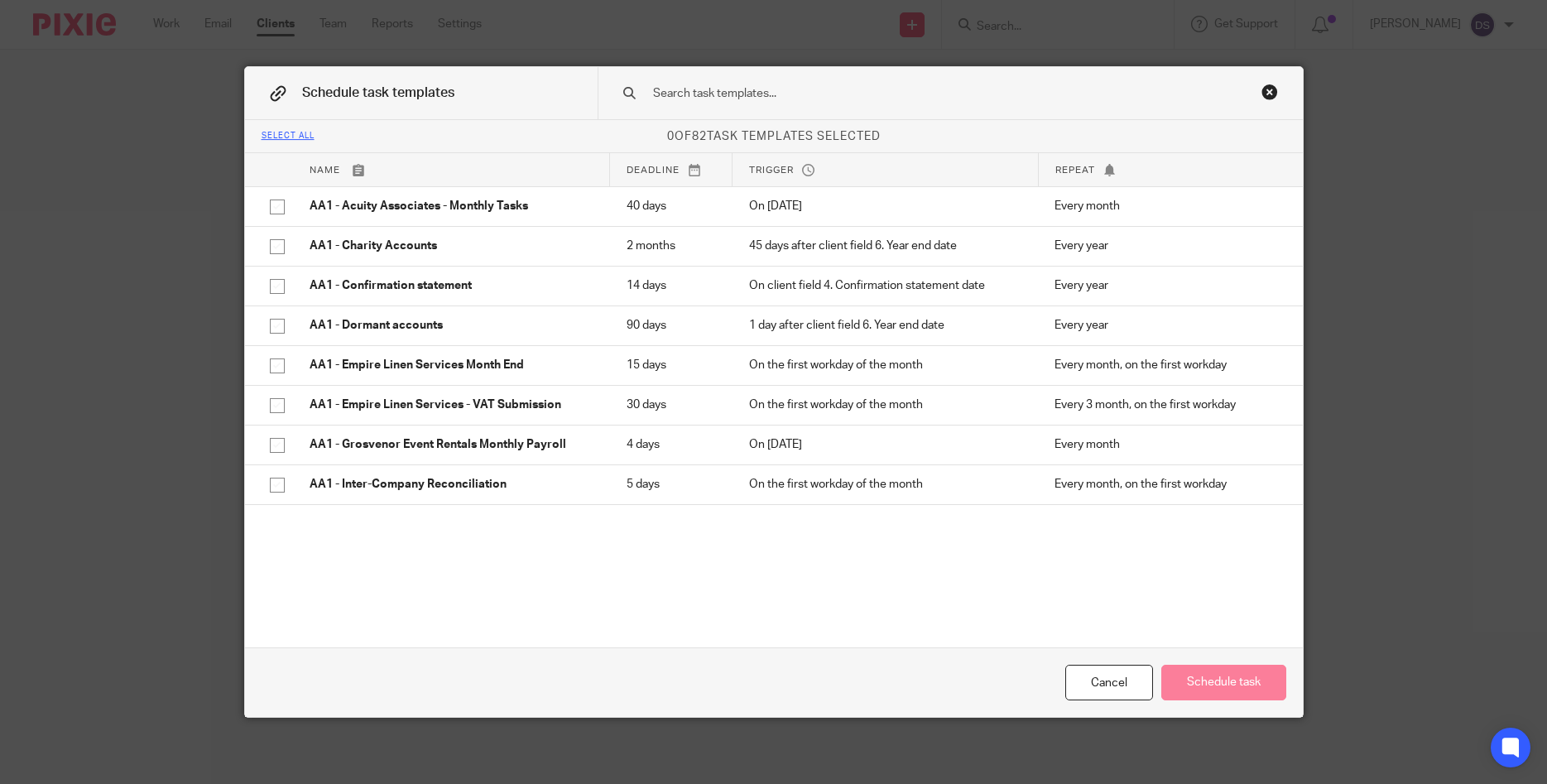
click at [682, 93] on input "text" at bounding box center [925, 93] width 545 height 18
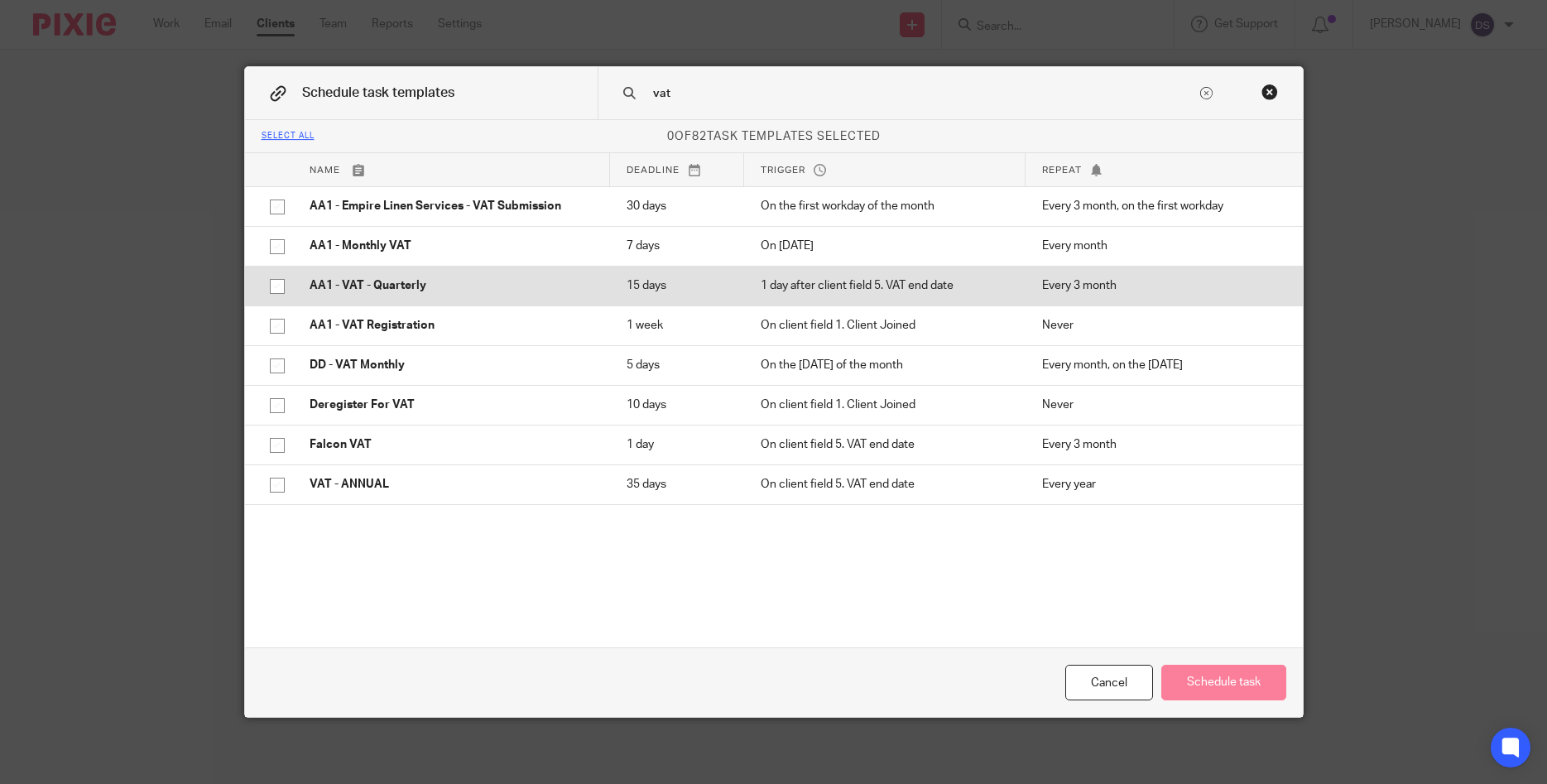
type input "vat"
click at [393, 296] on td "AA1 - VAT - Quarterly" at bounding box center [452, 285] width 317 height 39
checkbox input "true"
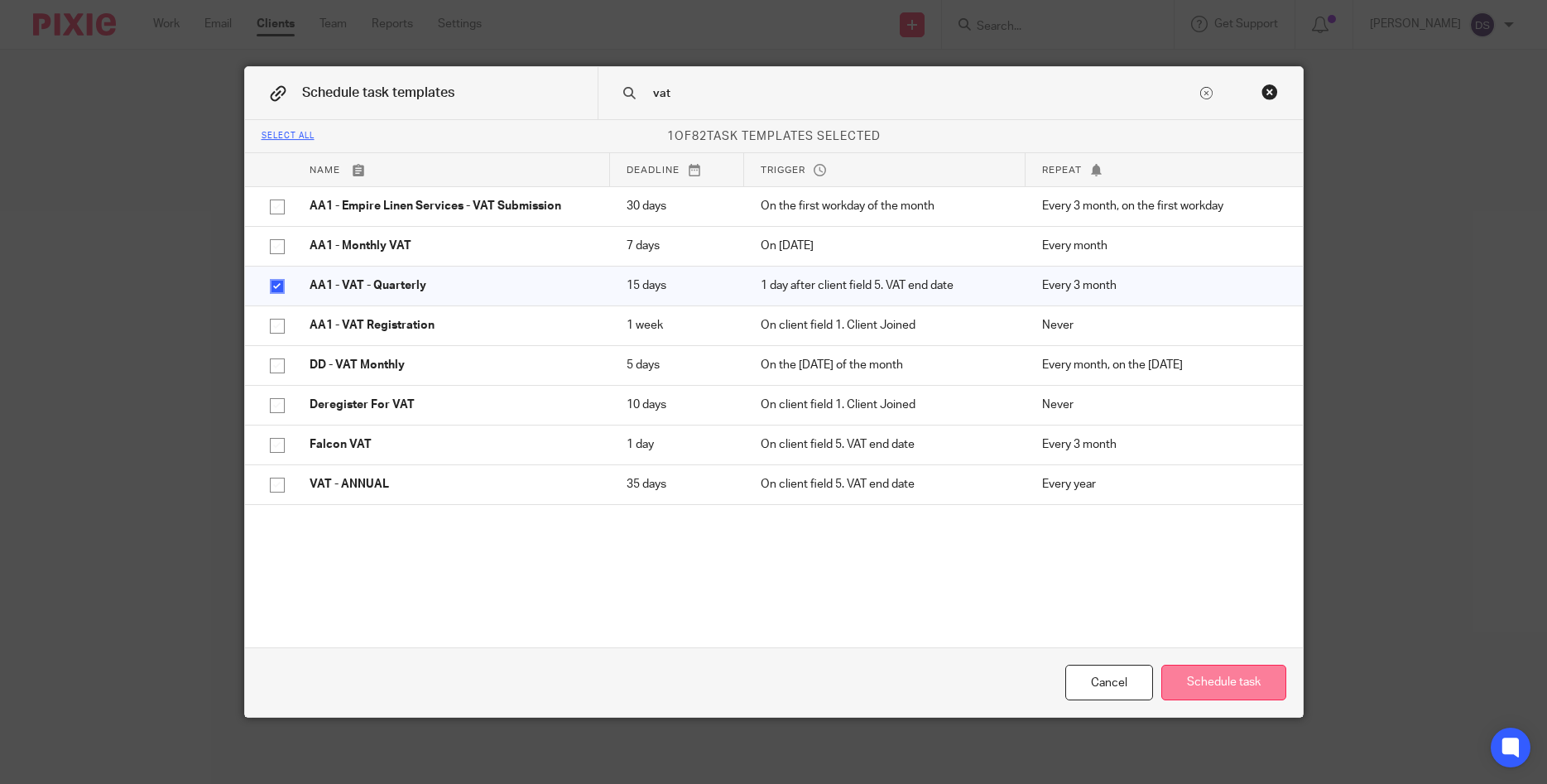
click at [1234, 676] on button "Schedule task" at bounding box center [1224, 682] width 125 height 36
